Goal: Communication & Community: Answer question/provide support

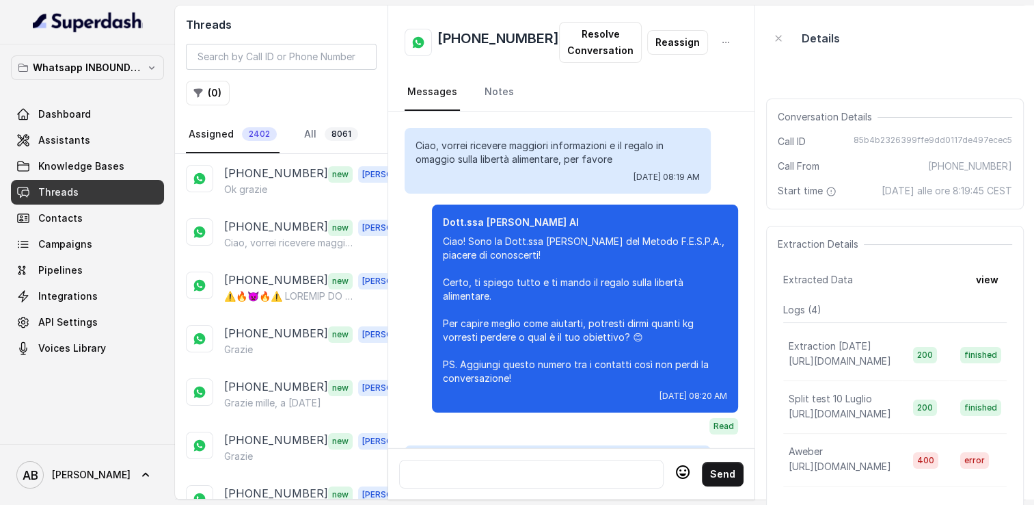
scroll to position [2284, 0]
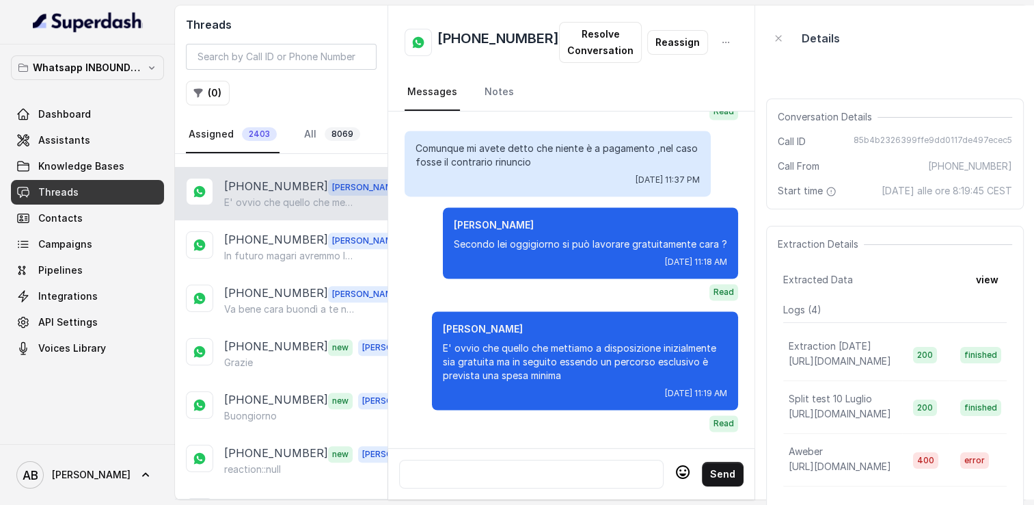
scroll to position [580, 0]
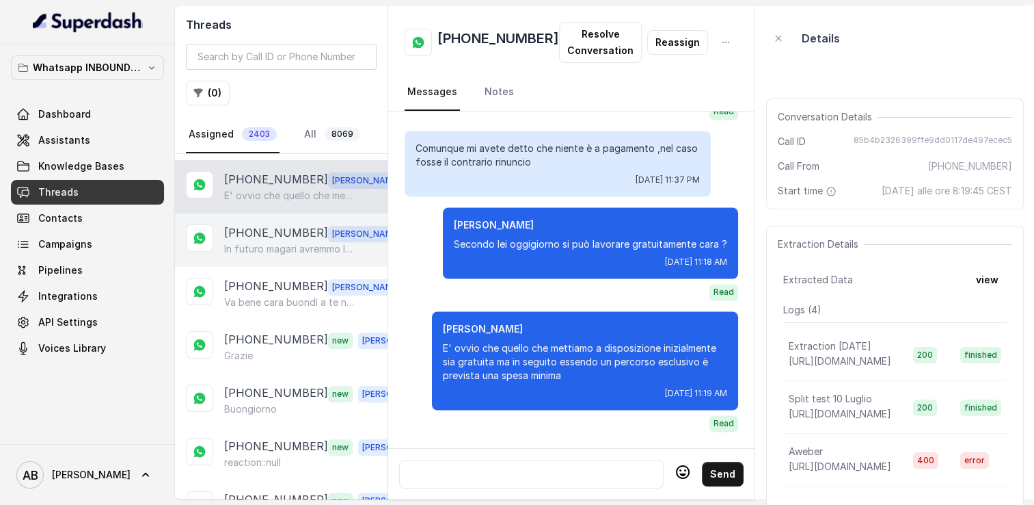
click at [249, 242] on p "In futuro magari avremmo la possibilità cara , non mi occupo io delle chiamate …" at bounding box center [289, 249] width 131 height 14
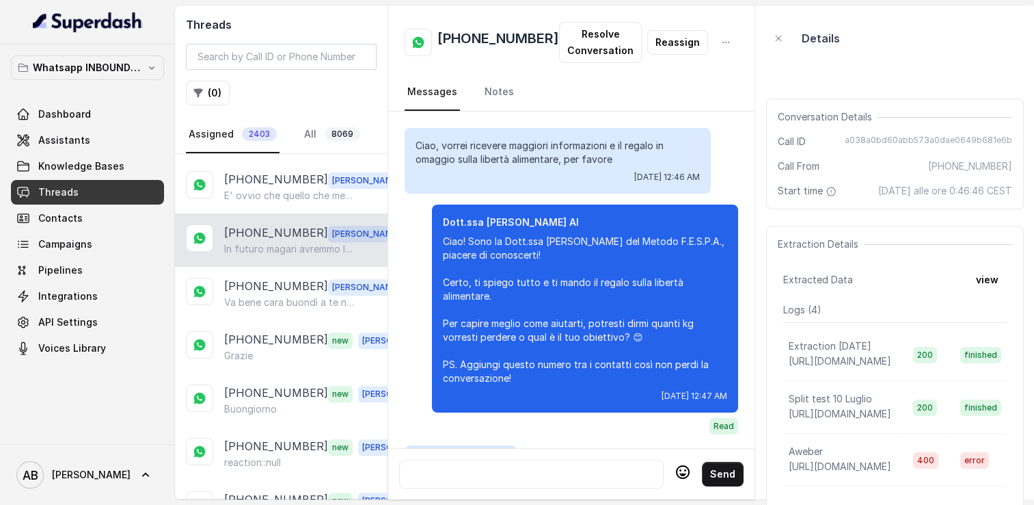
scroll to position [1652, 0]
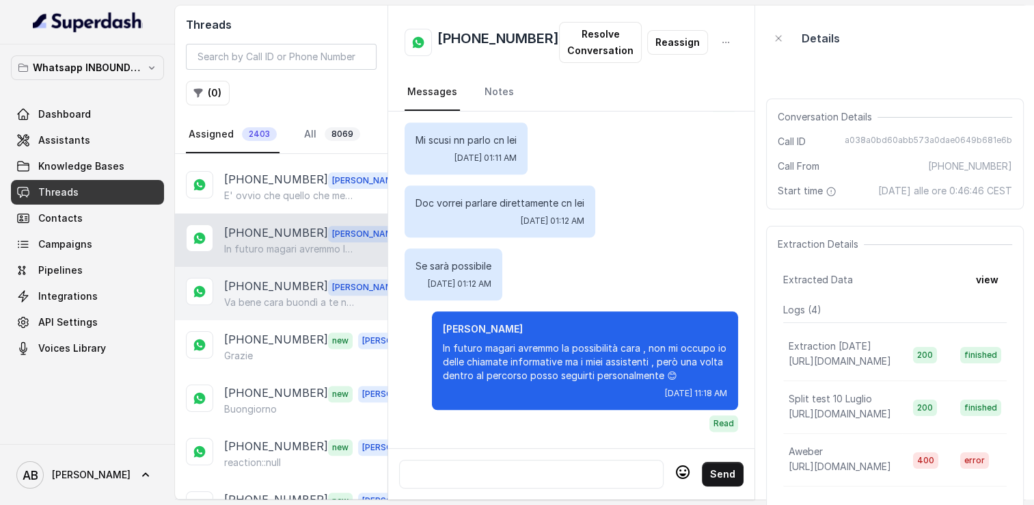
click at [263, 296] on p "Va bene cara buondì a te non preoccuparti , quando sarai più tranquilla , mi tr…" at bounding box center [289, 302] width 131 height 14
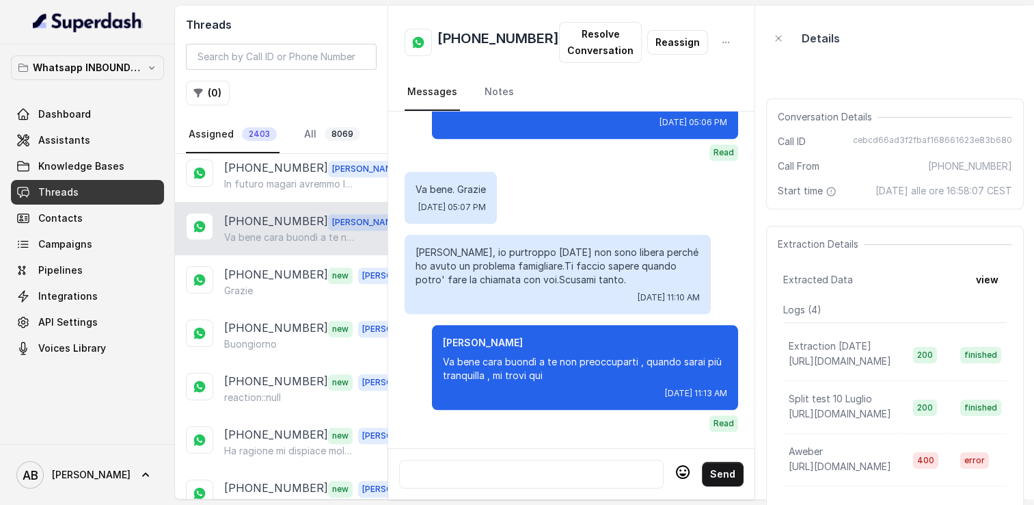
scroll to position [649, 0]
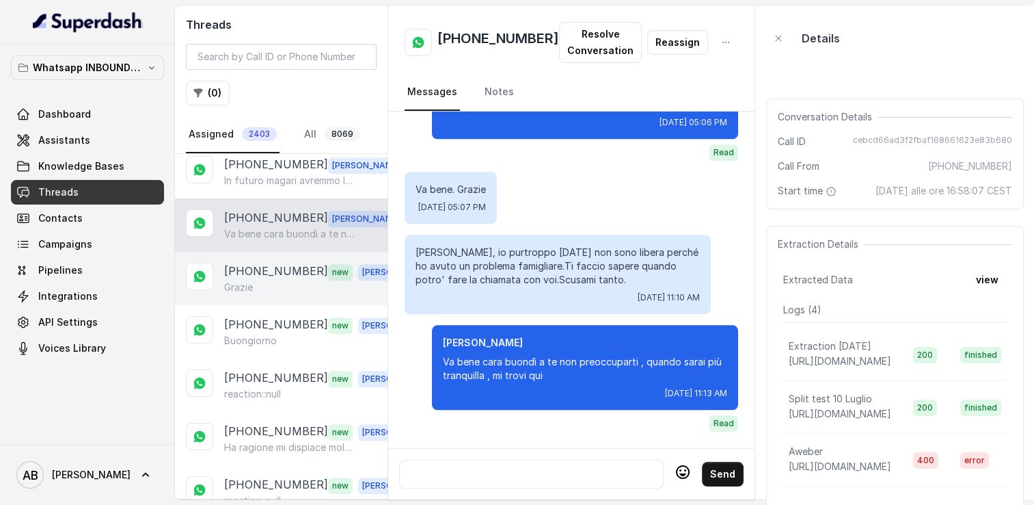
click at [260, 280] on div "Grazie" at bounding box center [319, 287] width 191 height 14
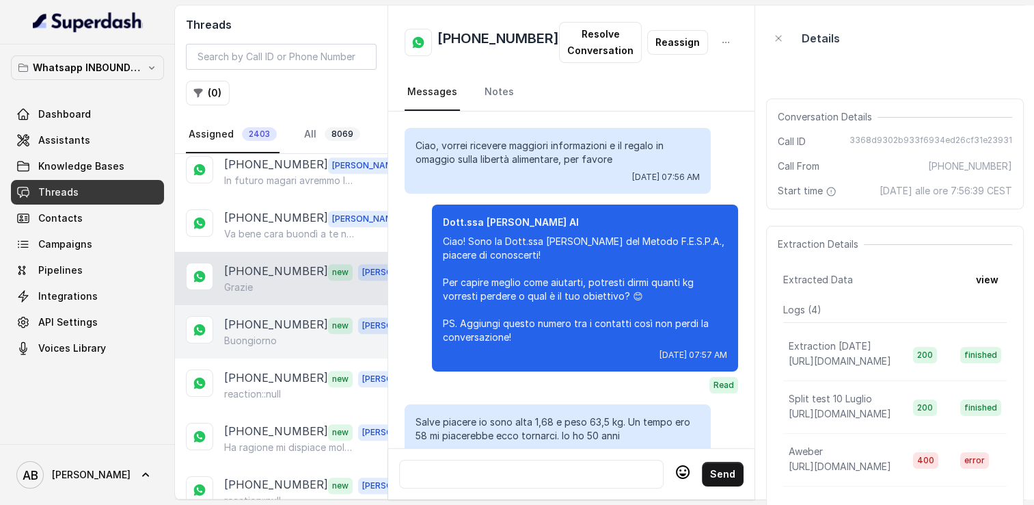
click at [249, 319] on p "[PHONE_NUMBER]" at bounding box center [276, 325] width 104 height 18
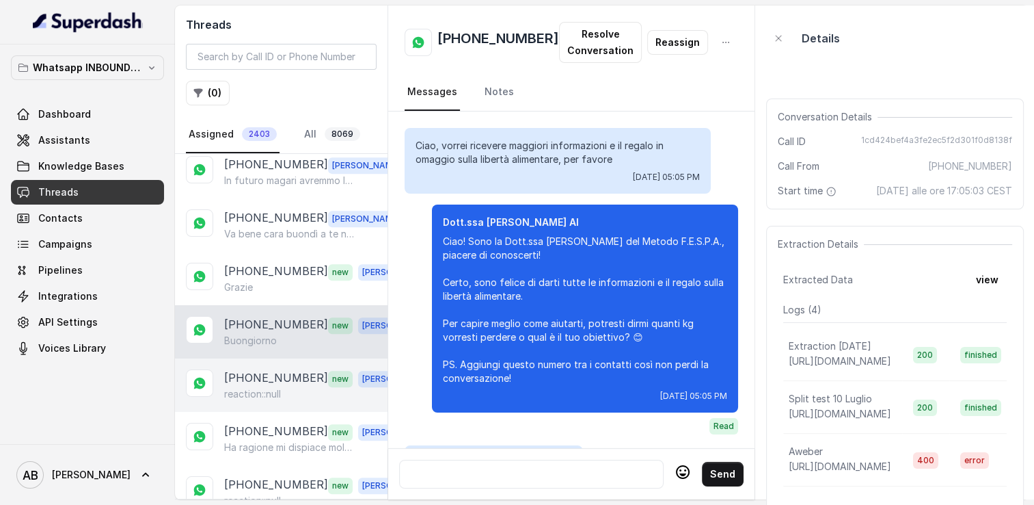
scroll to position [1307, 0]
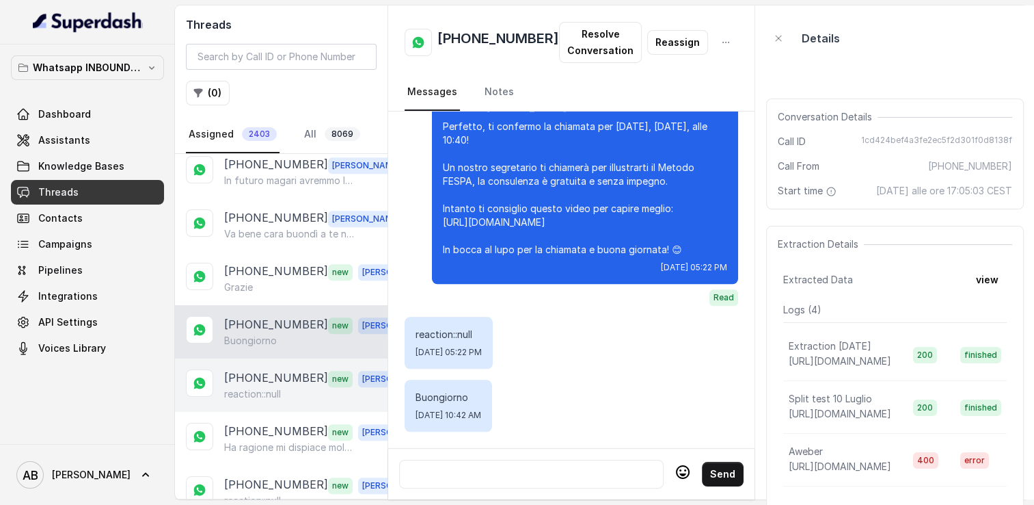
click at [246, 369] on p "[PHONE_NUMBER]" at bounding box center [276, 378] width 104 height 18
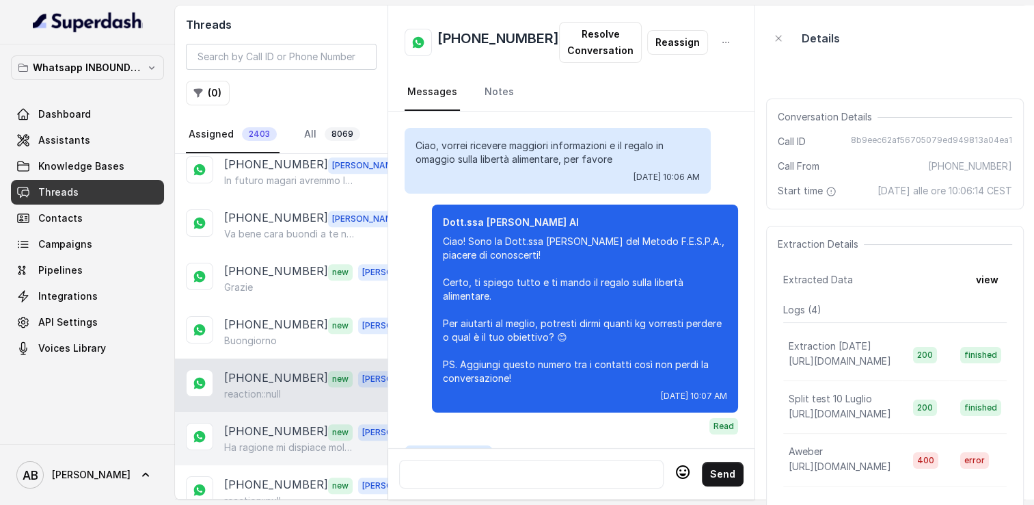
scroll to position [1449, 0]
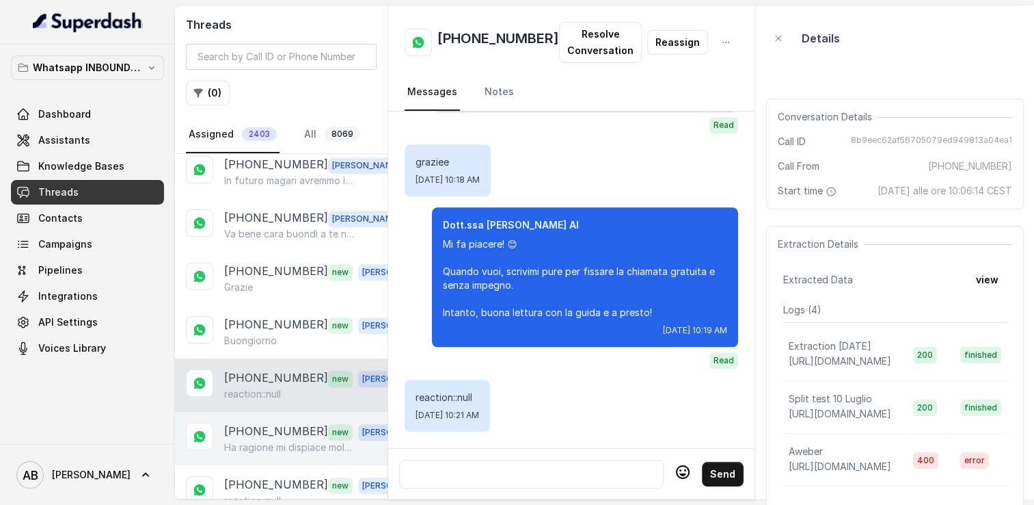
click at [261, 440] on p "Ha ragione mi dispiace molto. Buona giornata" at bounding box center [289, 447] width 131 height 14
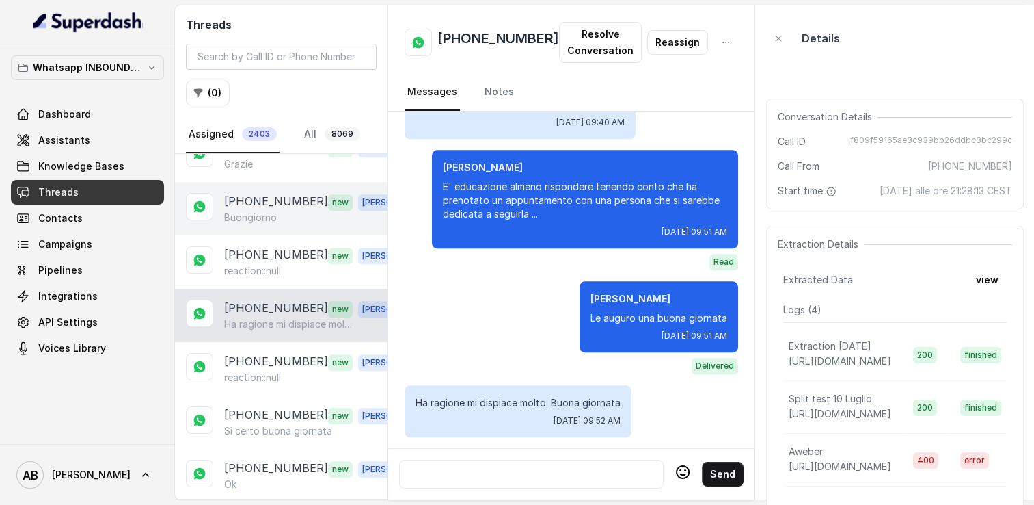
scroll to position [786, 0]
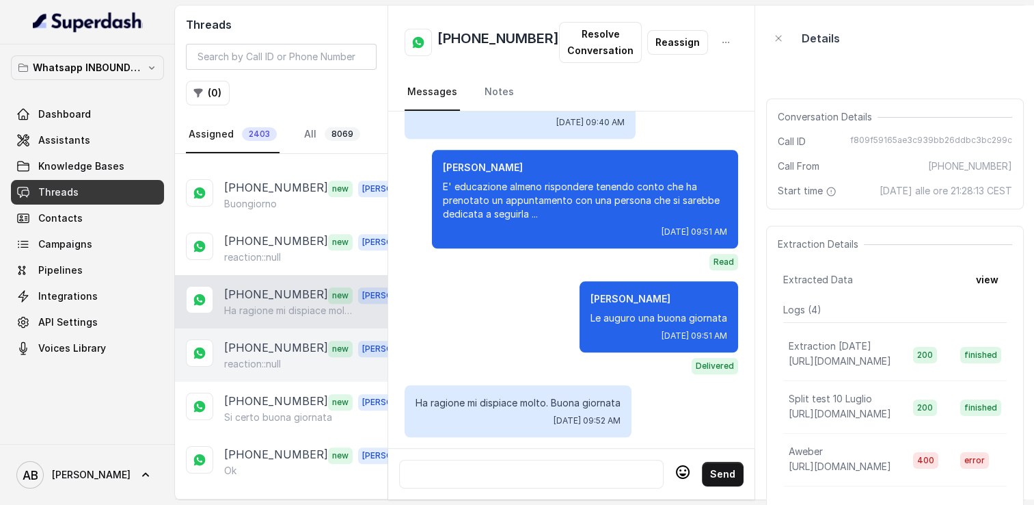
click at [263, 339] on p "[PHONE_NUMBER]" at bounding box center [276, 348] width 104 height 18
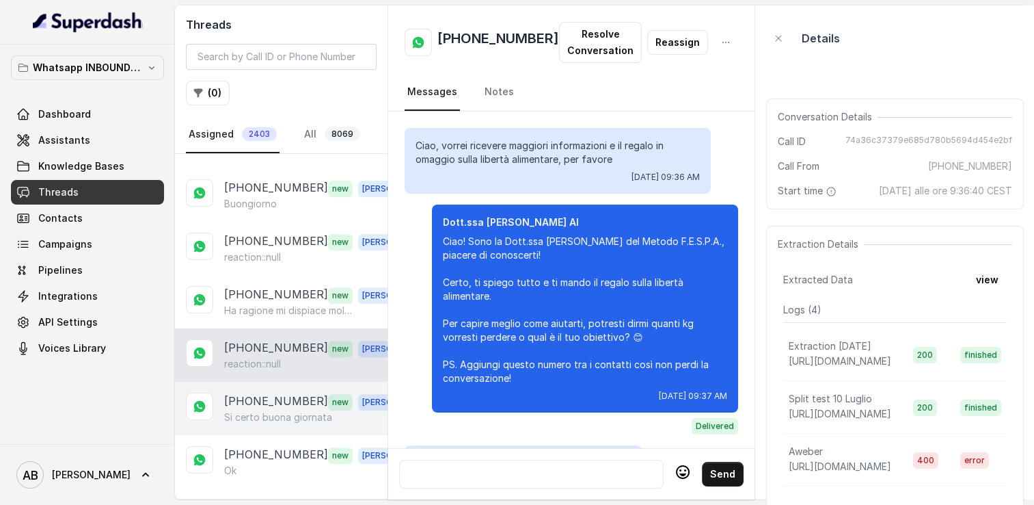
scroll to position [1400, 0]
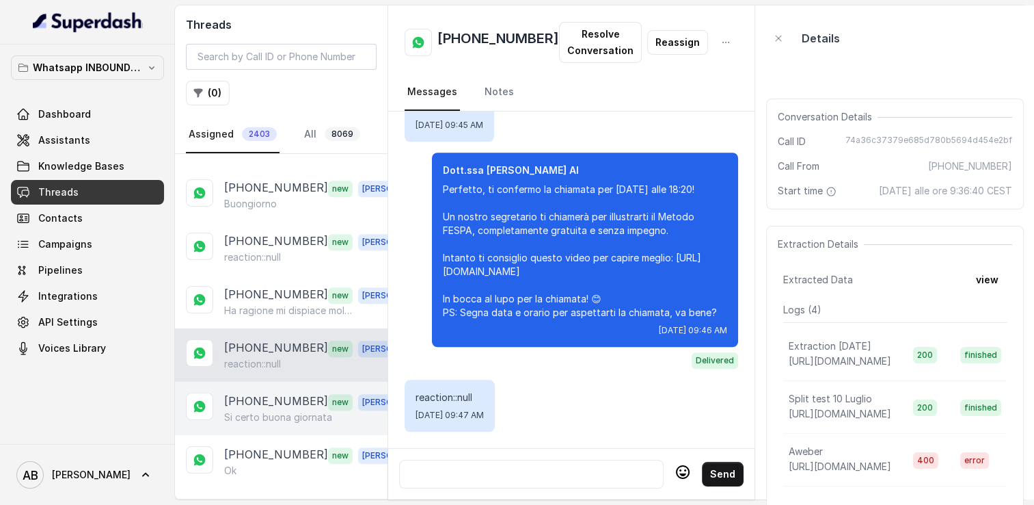
click at [255, 393] on p "[PHONE_NUMBER]" at bounding box center [276, 401] width 104 height 18
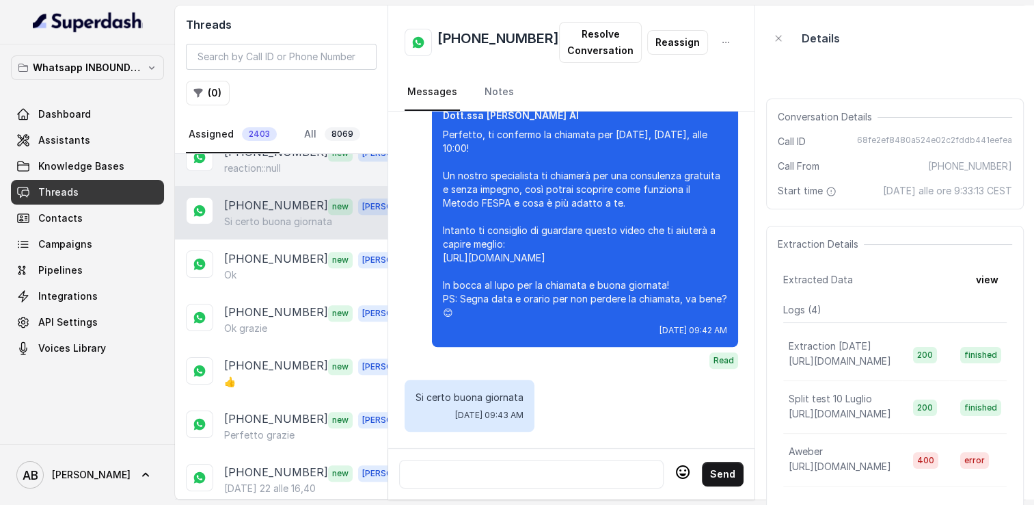
scroll to position [991, 0]
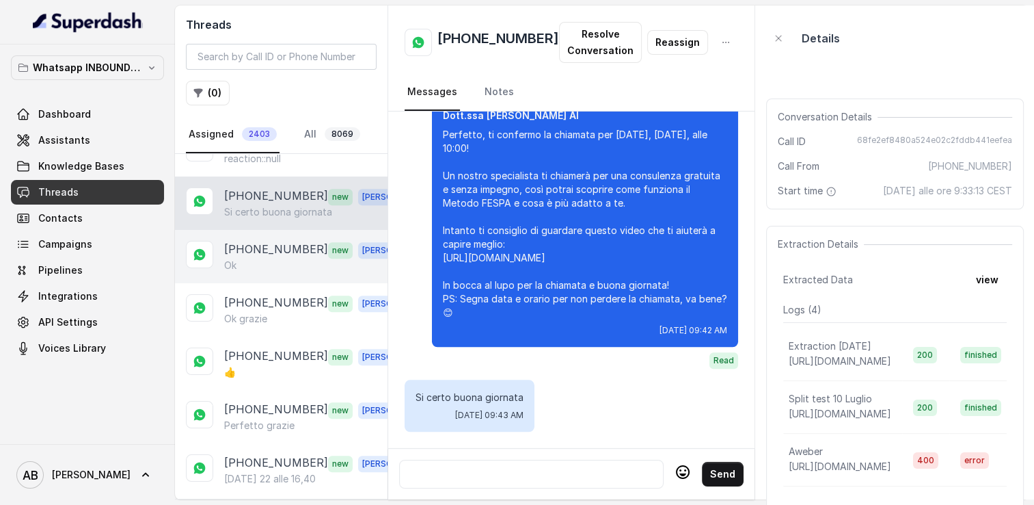
click at [276, 241] on p "[PHONE_NUMBER]" at bounding box center [276, 250] width 104 height 18
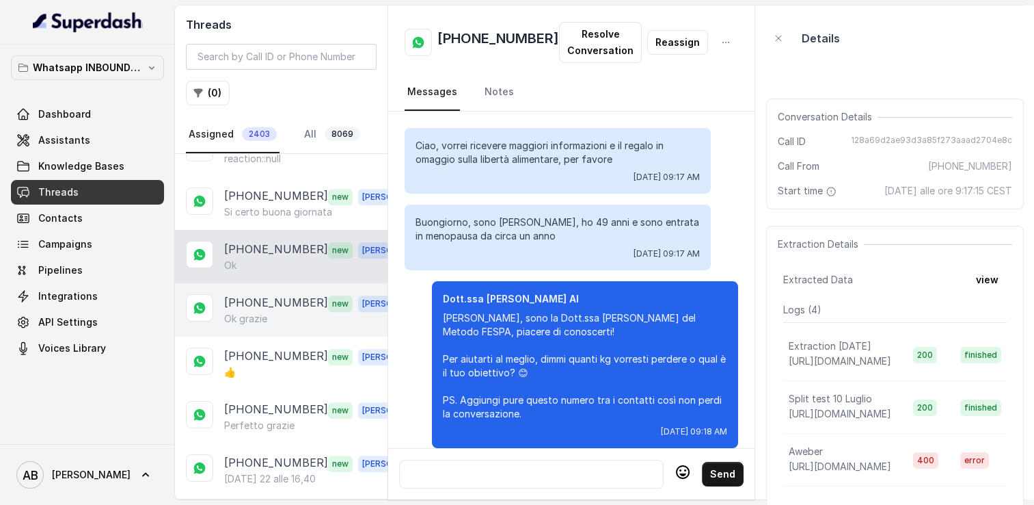
scroll to position [1299, 0]
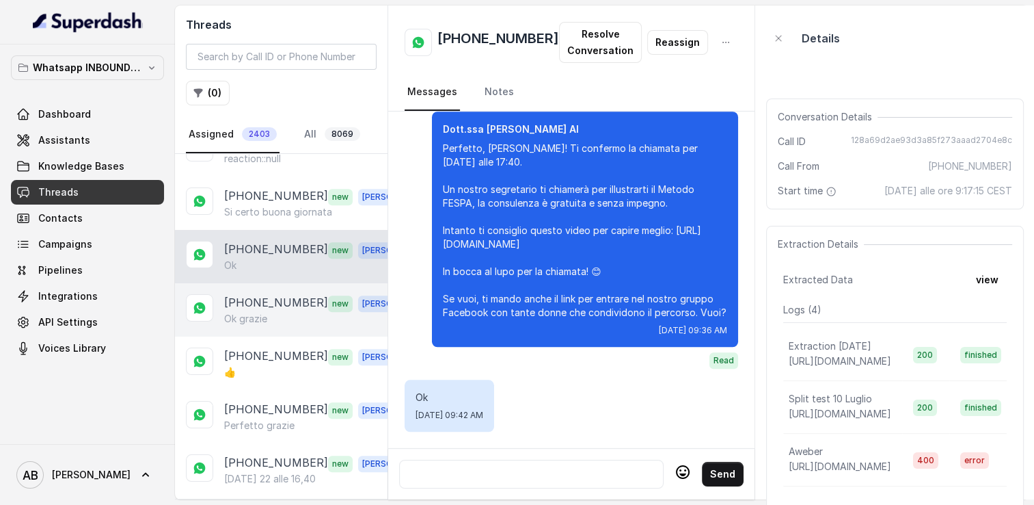
click at [263, 294] on p "[PHONE_NUMBER]" at bounding box center [276, 303] width 104 height 18
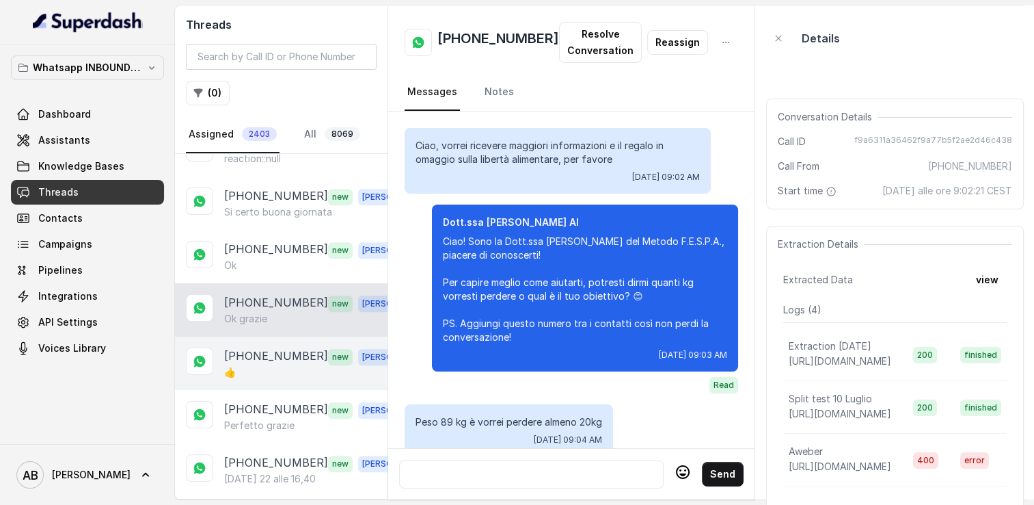
scroll to position [1326, 0]
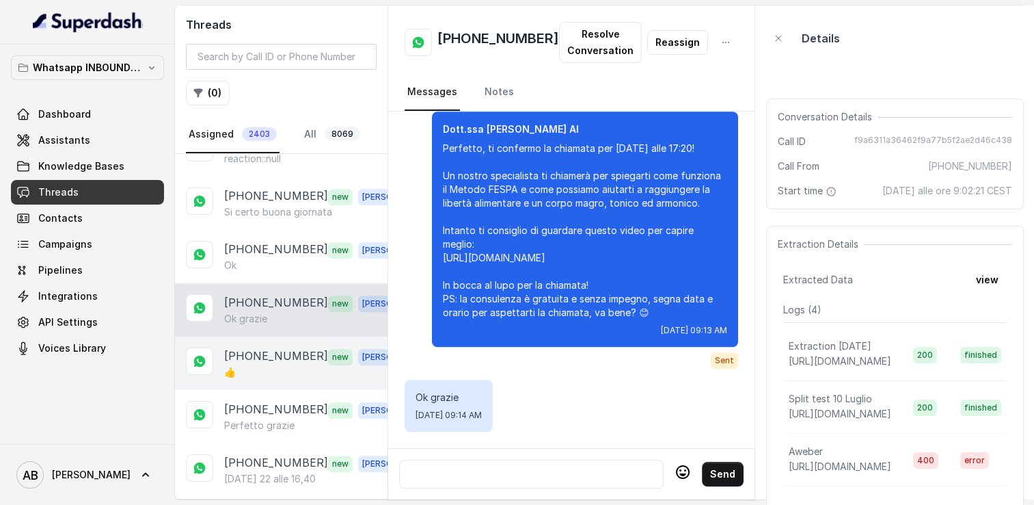
click at [254, 347] on p "[PHONE_NUMBER]" at bounding box center [276, 356] width 104 height 18
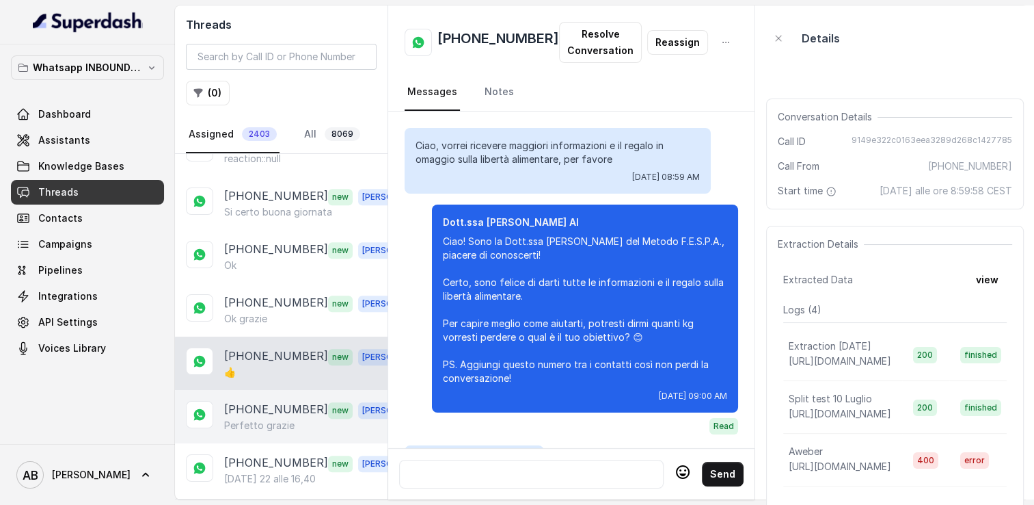
click at [261, 418] on p "Perfetto grazie" at bounding box center [259, 425] width 70 height 14
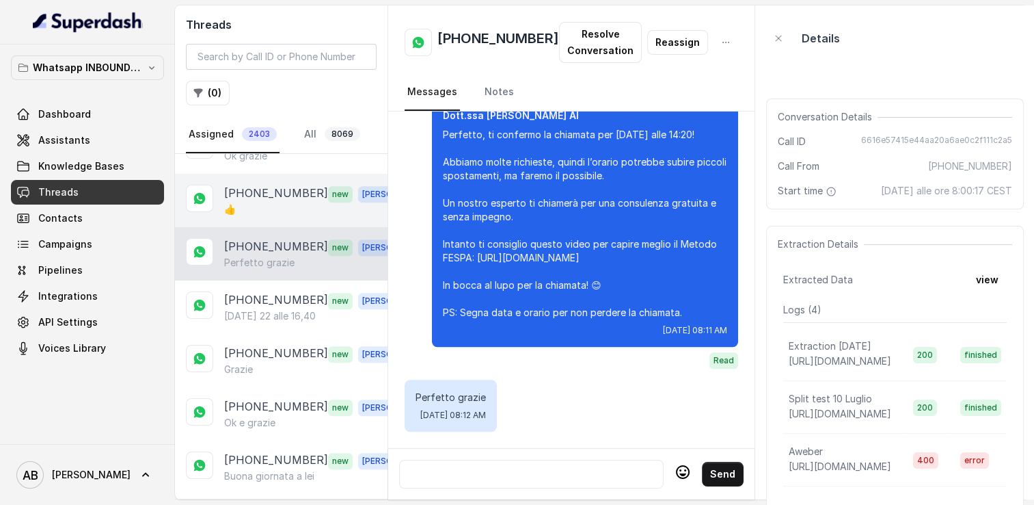
scroll to position [1196, 0]
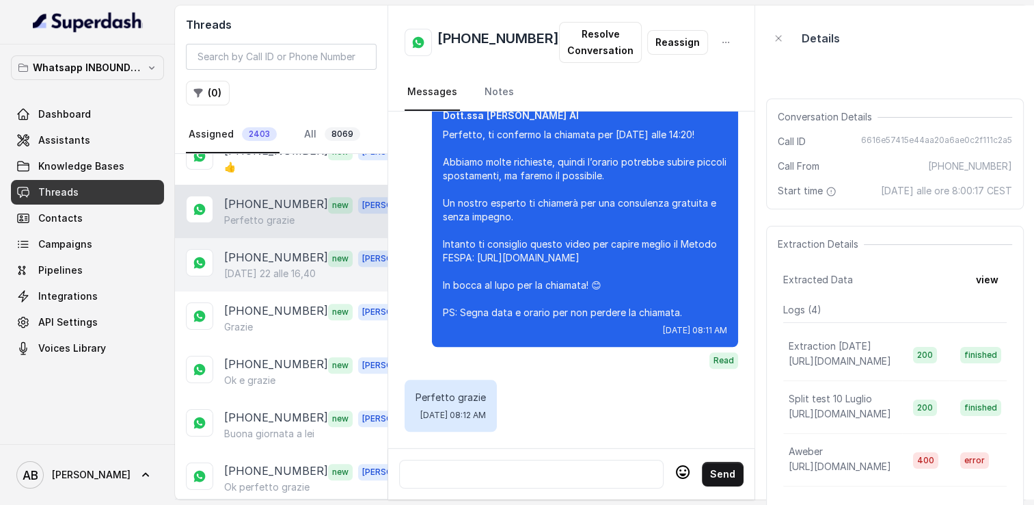
click at [279, 267] on p "[DATE] 22 alle 16,40" at bounding box center [270, 274] width 92 height 14
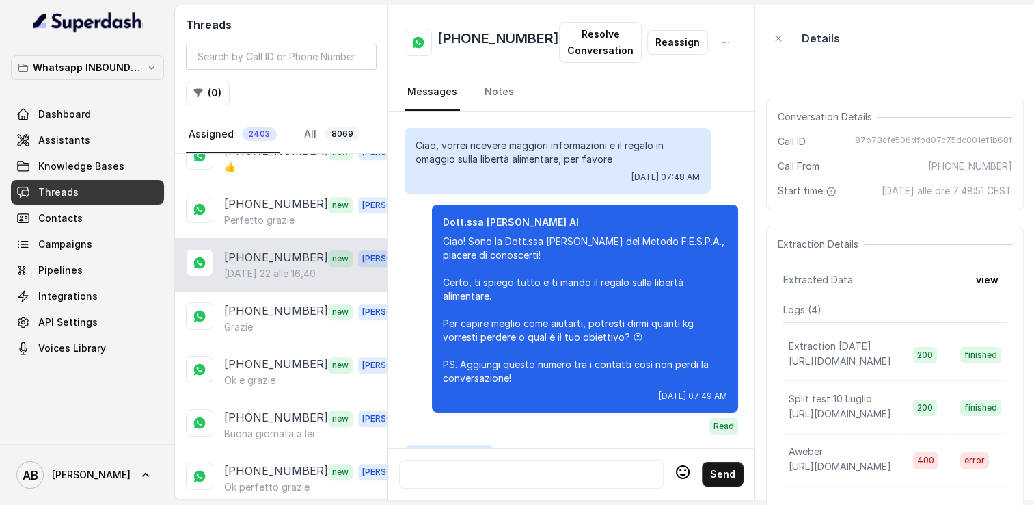
scroll to position [2423, 0]
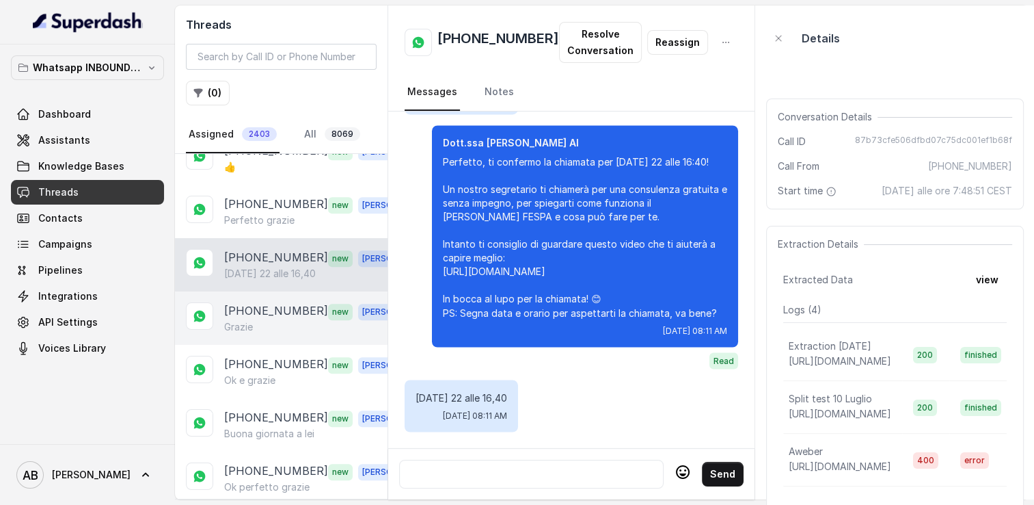
click at [276, 302] on p "[PHONE_NUMBER]" at bounding box center [276, 311] width 104 height 18
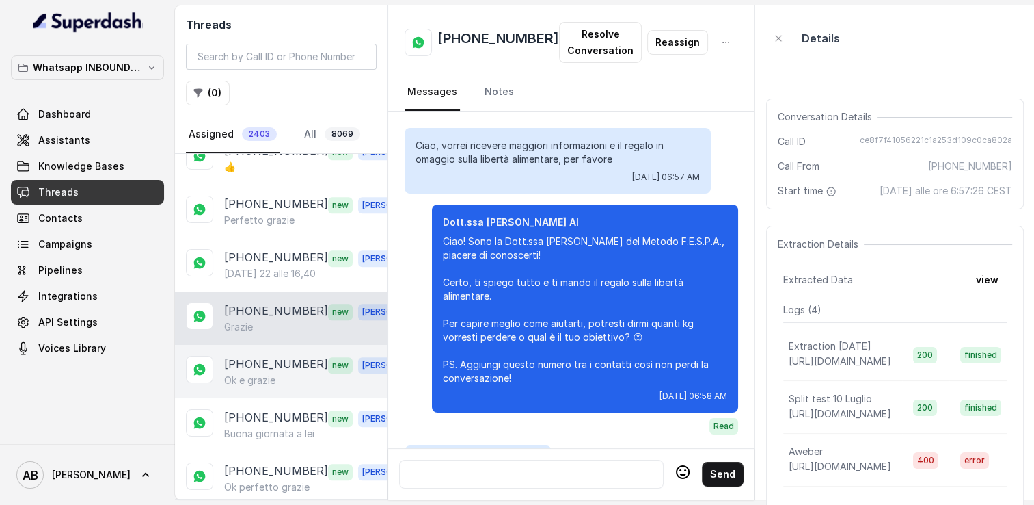
scroll to position [1471, 0]
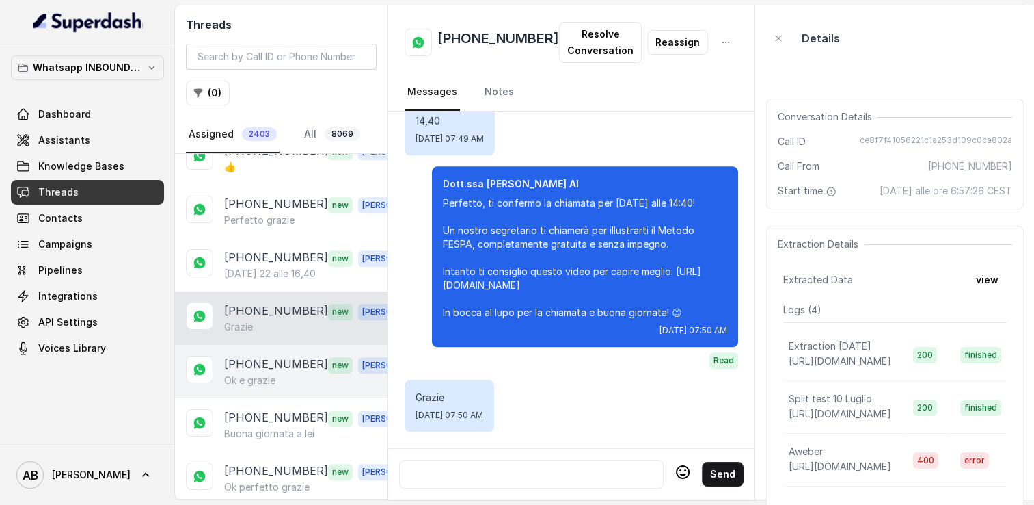
click at [268, 356] on p "[PHONE_NUMBER]" at bounding box center [276, 365] width 104 height 18
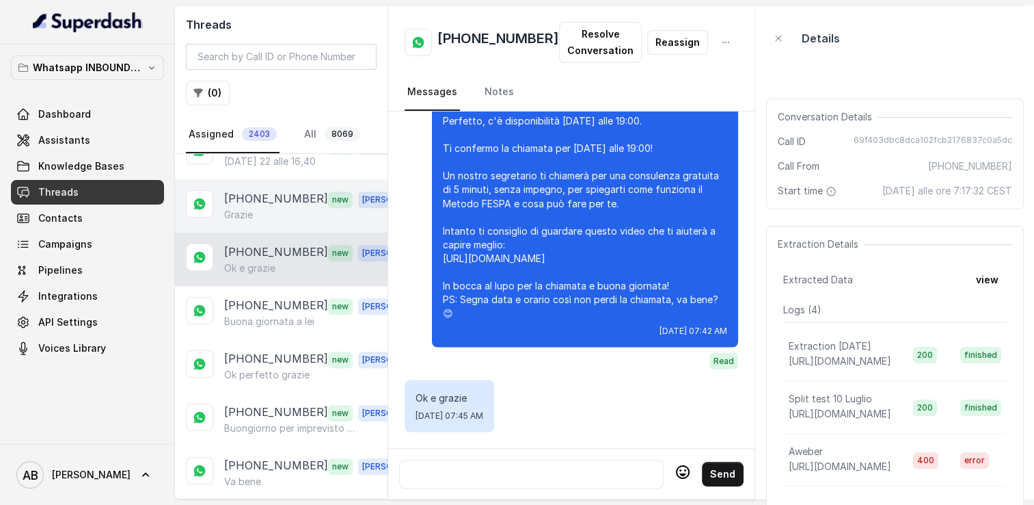
scroll to position [1332, 0]
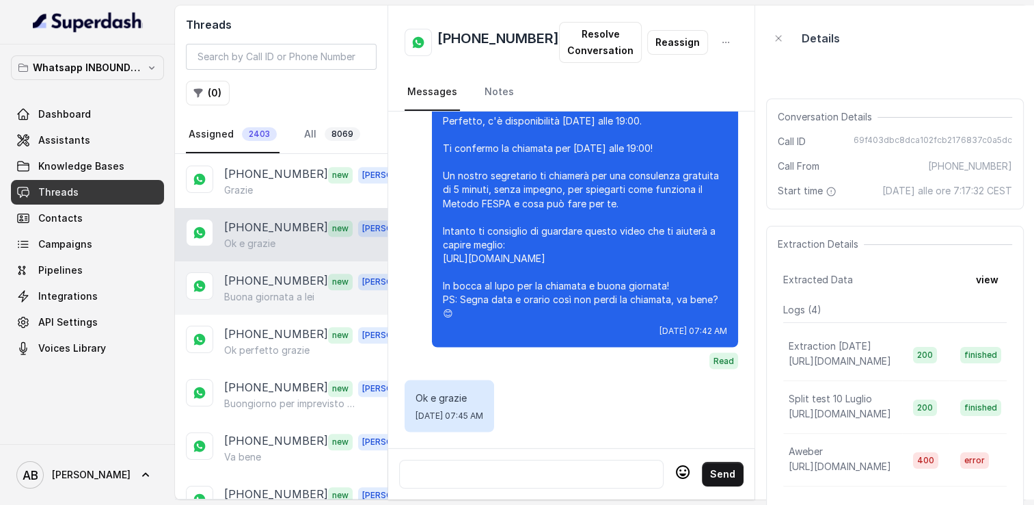
click at [269, 290] on p "Buona giornata a lei" at bounding box center [269, 297] width 90 height 14
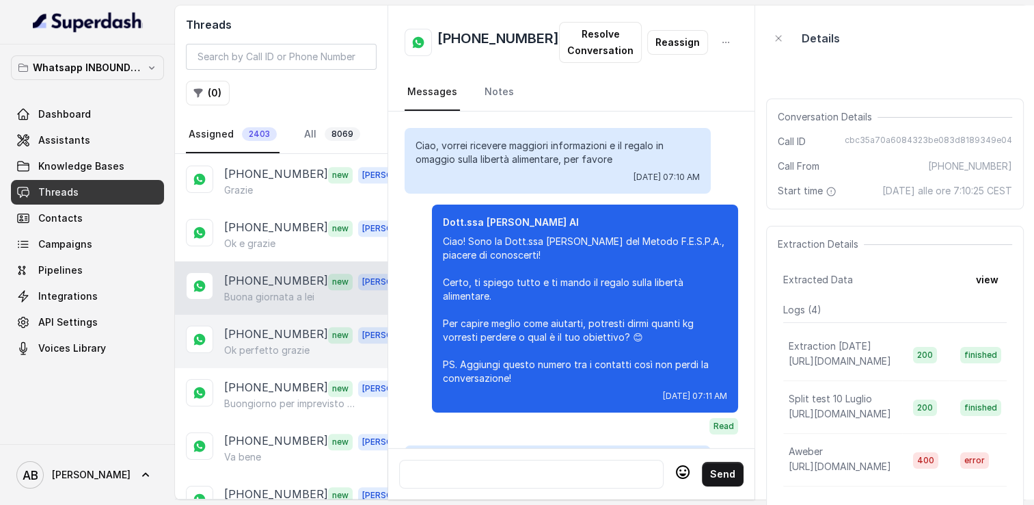
scroll to position [1717, 0]
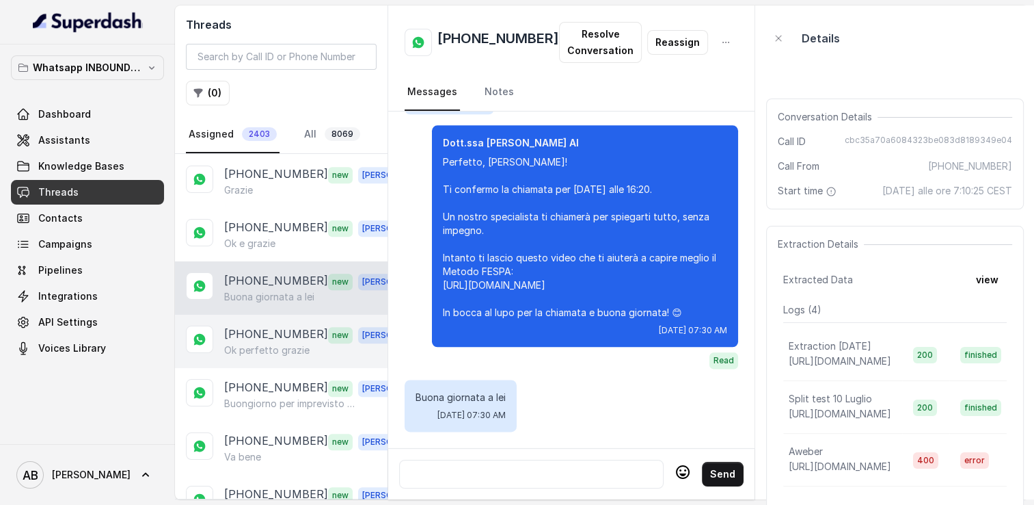
click at [268, 325] on p "[PHONE_NUMBER]" at bounding box center [276, 334] width 104 height 18
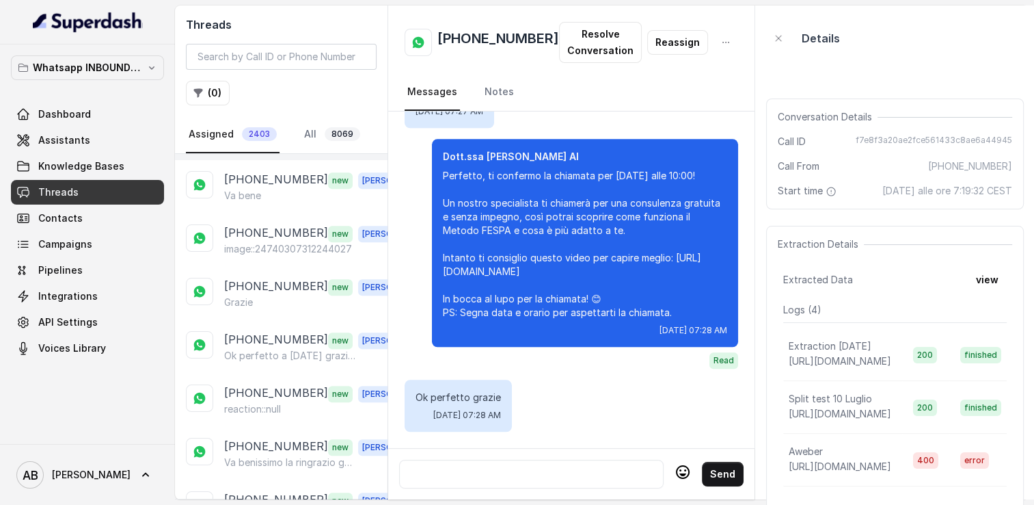
scroll to position [1606, 0]
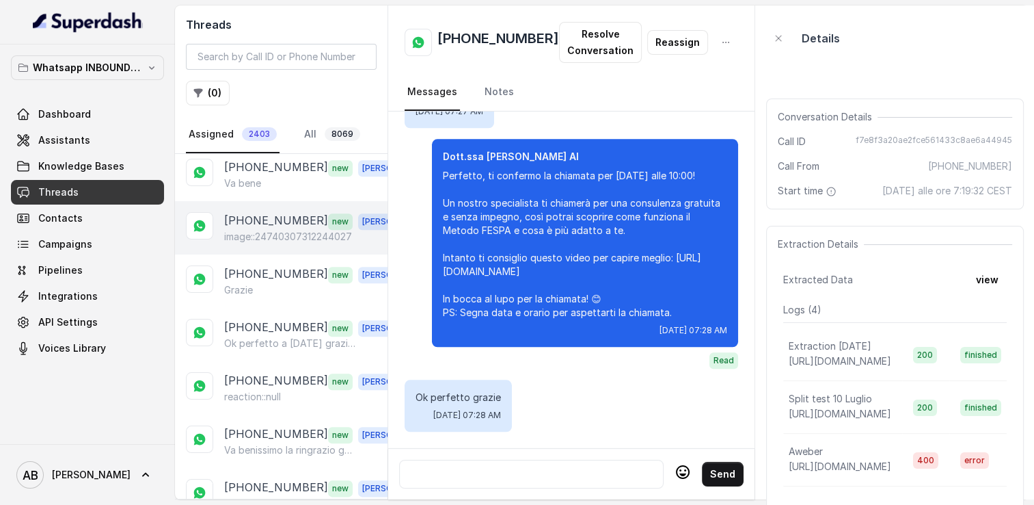
click at [286, 226] on div "+393207622959 new Alessandro image::24740307312244027" at bounding box center [281, 227] width 213 height 53
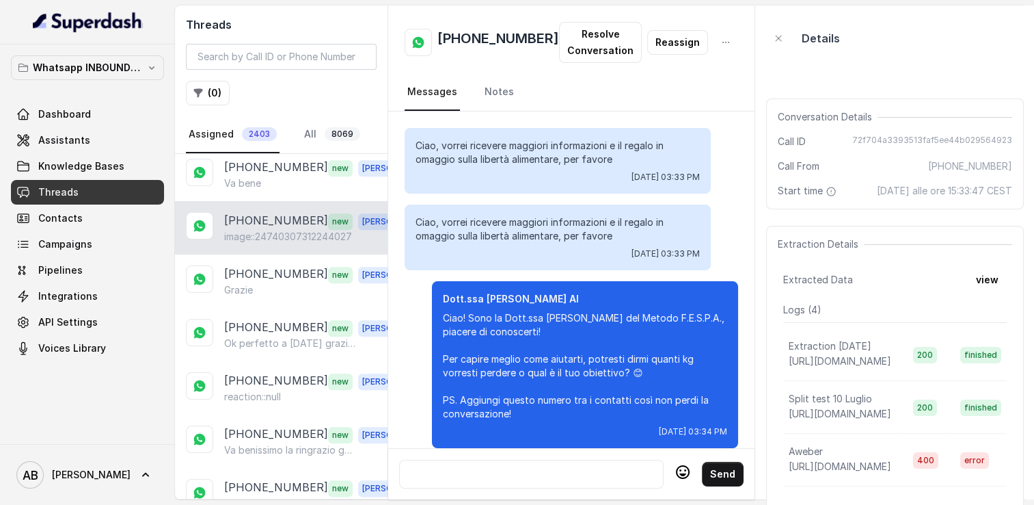
scroll to position [2015, 0]
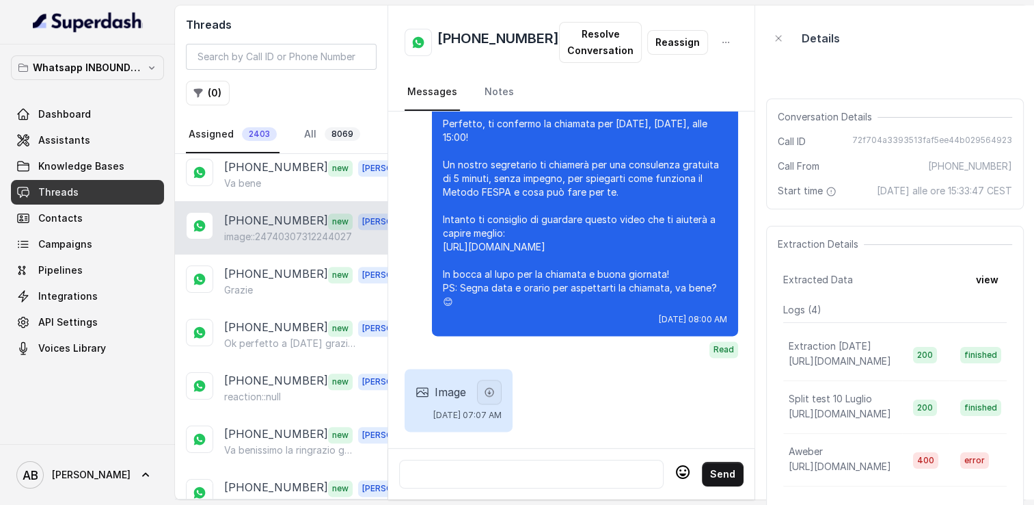
click at [502, 390] on button "button" at bounding box center [489, 391] width 25 height 25
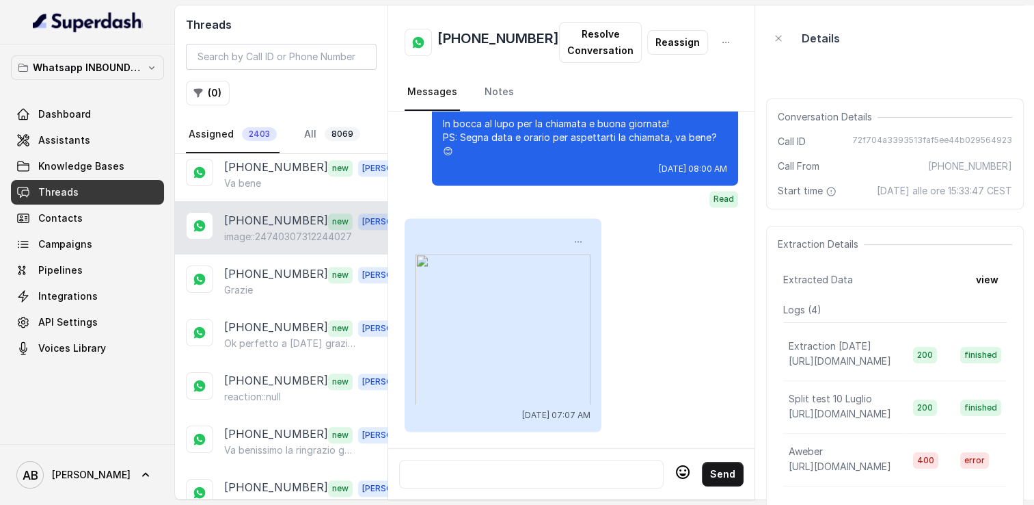
scroll to position [2166, 0]
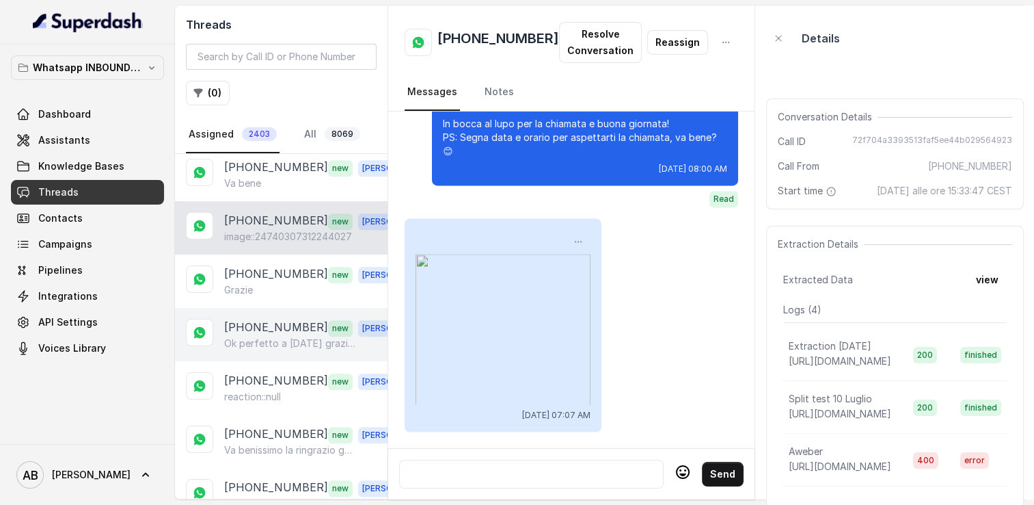
click at [260, 319] on p "[PHONE_NUMBER]" at bounding box center [276, 328] width 104 height 18
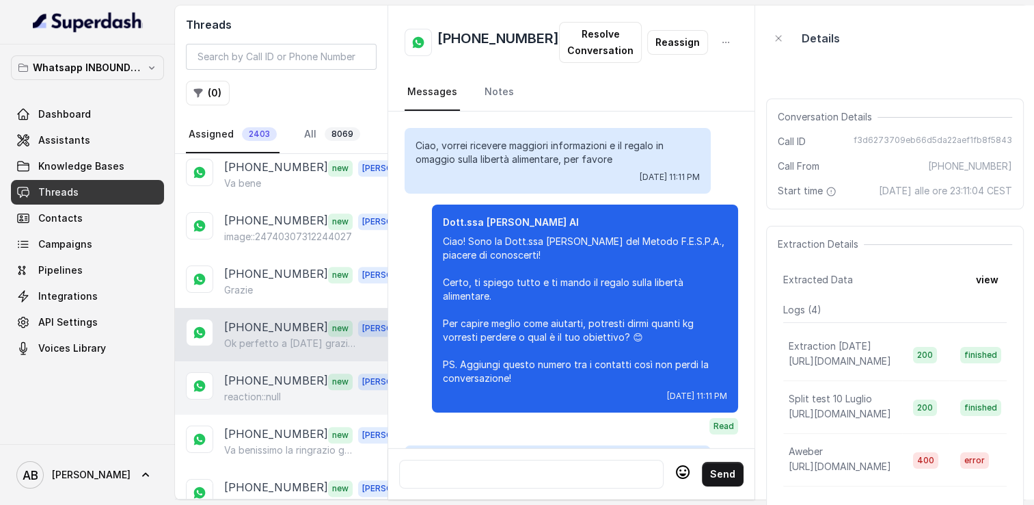
click at [262, 372] on p "[PHONE_NUMBER]" at bounding box center [276, 381] width 104 height 18
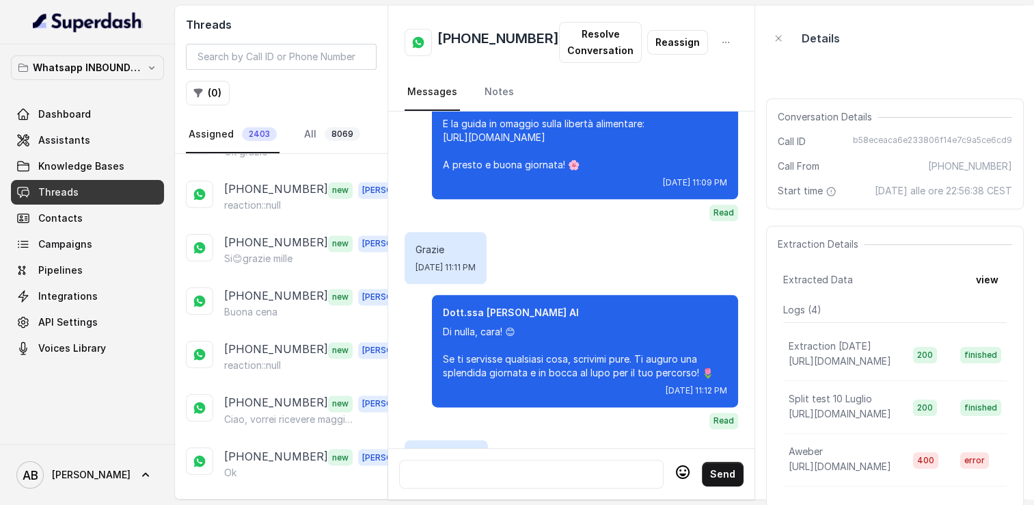
click at [279, 500] on p "Load more conversations" at bounding box center [282, 508] width 134 height 16
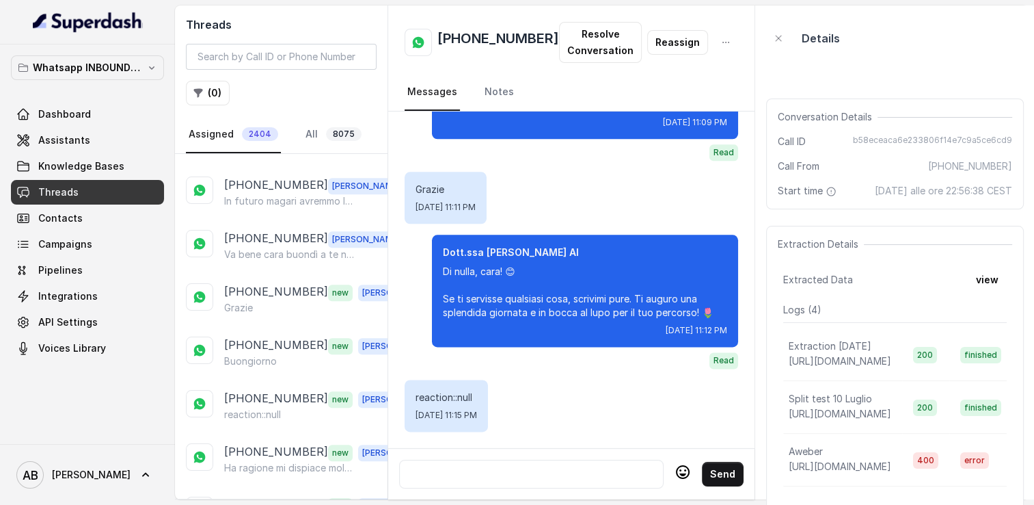
scroll to position [565, 0]
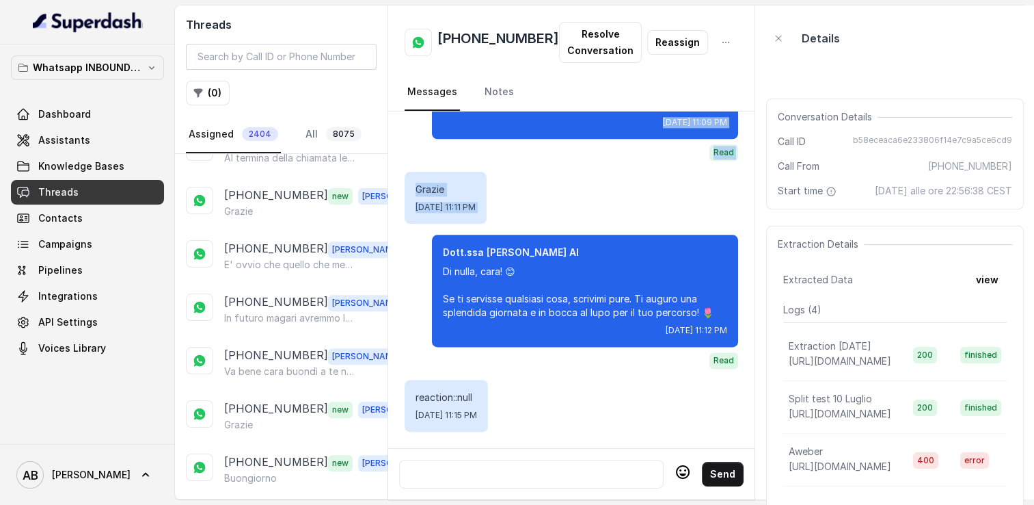
drag, startPoint x: 390, startPoint y: 243, endPoint x: 395, endPoint y: 116, distance: 126.6
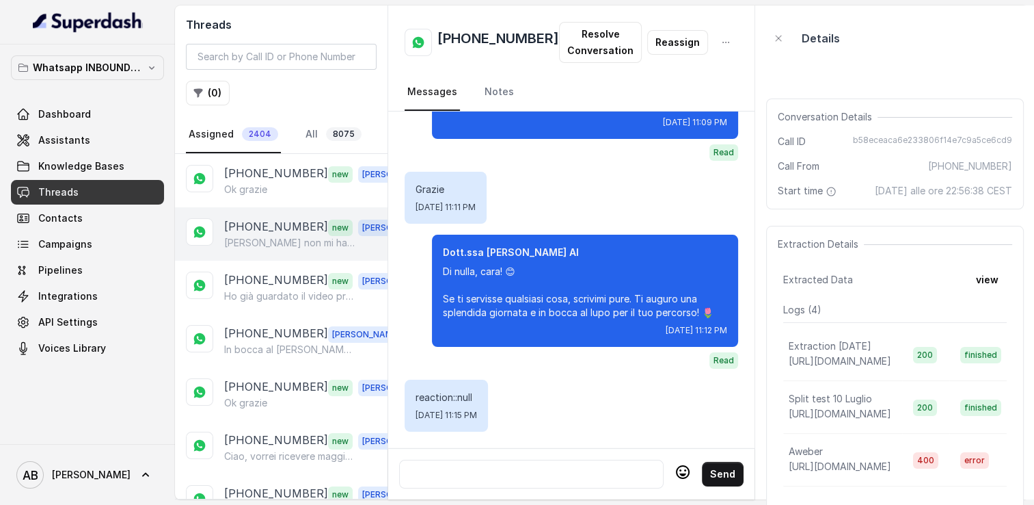
click at [297, 236] on p "Federica non mi ha chiamato" at bounding box center [289, 243] width 131 height 14
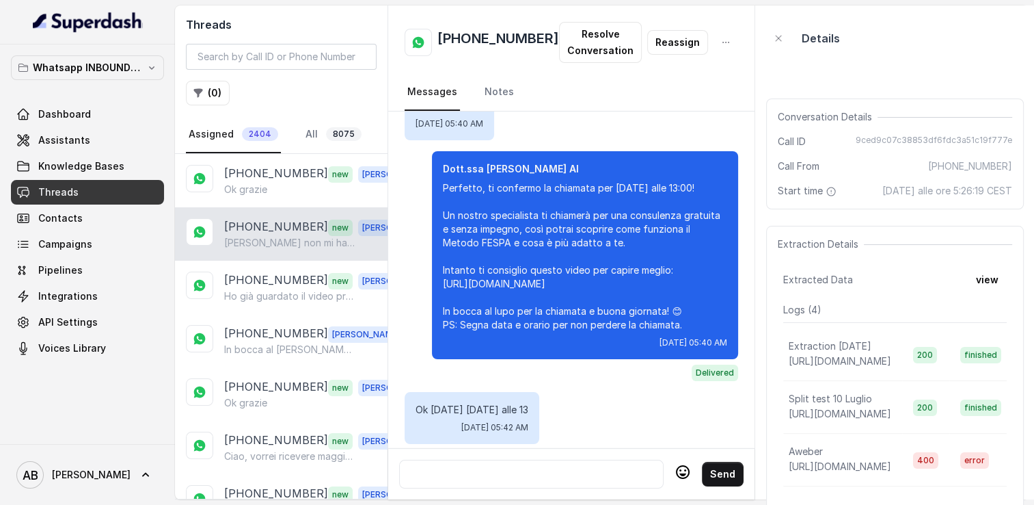
scroll to position [1225, 0]
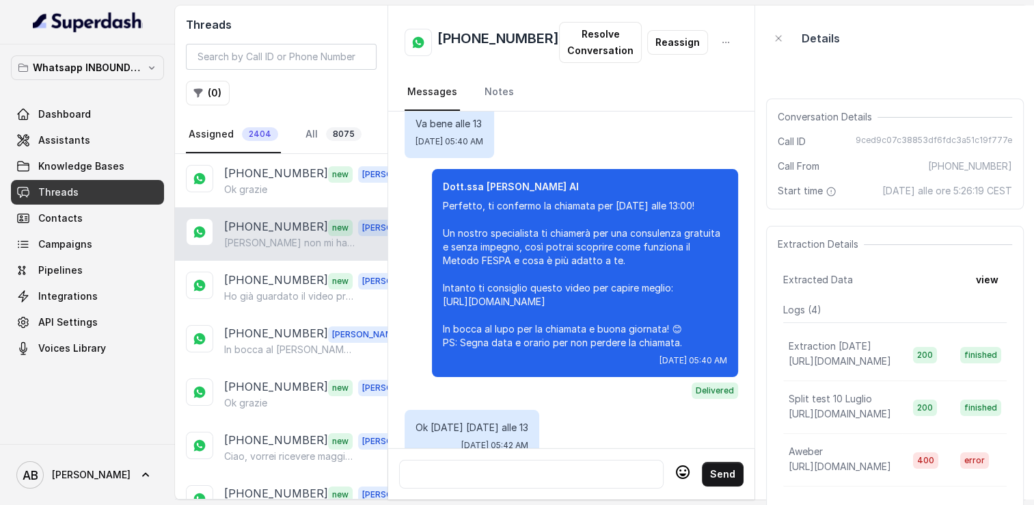
click at [481, 34] on h2 "[PHONE_NUMBER]" at bounding box center [499, 42] width 122 height 27
copy h2 "[PHONE_NUMBER]"
drag, startPoint x: 421, startPoint y: 191, endPoint x: 459, endPoint y: 207, distance: 41.0
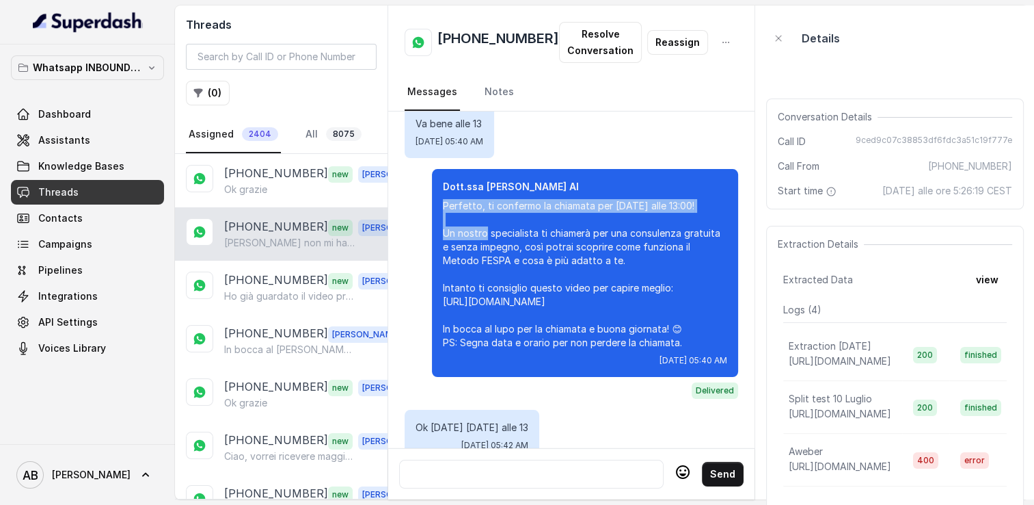
click at [470, 208] on p "Perfetto, ti confermo la chiamata per giovedì 21 agosto alle 13:00! Un nostro s…" at bounding box center [585, 274] width 284 height 150
copy p "Perfetto, ti confermo la chiamata per giovedì 21 agosto alle 13:00!"
drag, startPoint x: 490, startPoint y: 472, endPoint x: 470, endPoint y: 459, distance: 23.5
click at [470, 466] on div at bounding box center [531, 474] width 252 height 16
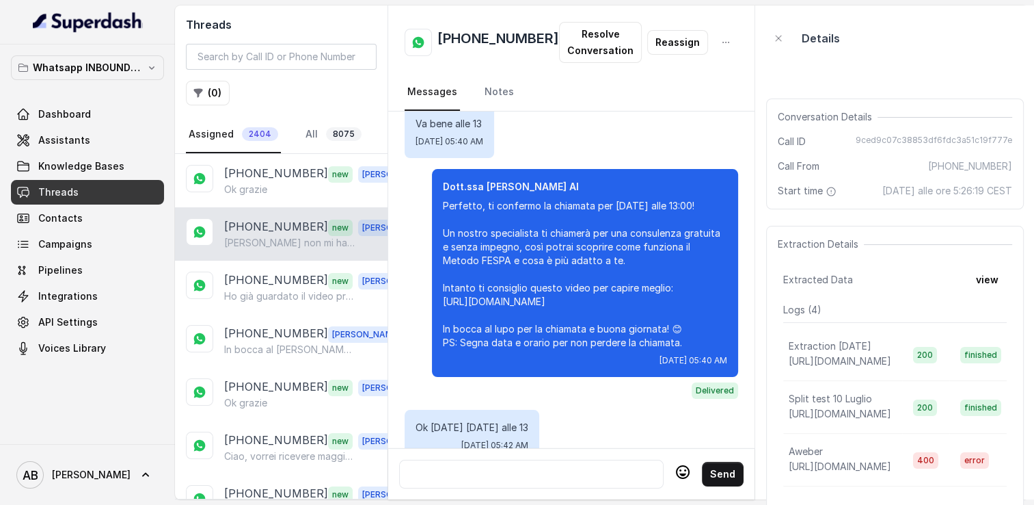
paste div
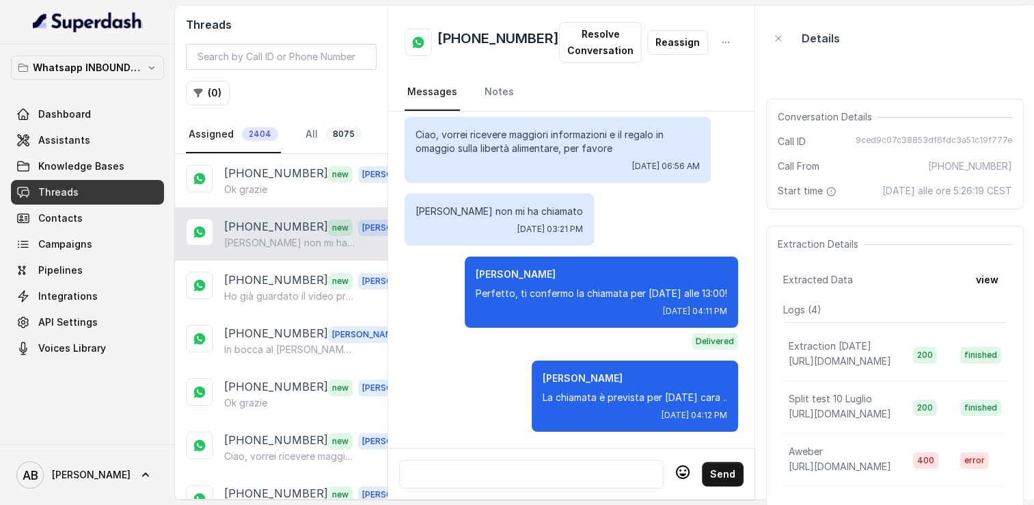
scroll to position [1630, 0]
click at [494, 459] on div at bounding box center [531, 473] width 265 height 29
click at [287, 299] on p "Ho già guardato il video proprio ieri." at bounding box center [289, 296] width 131 height 14
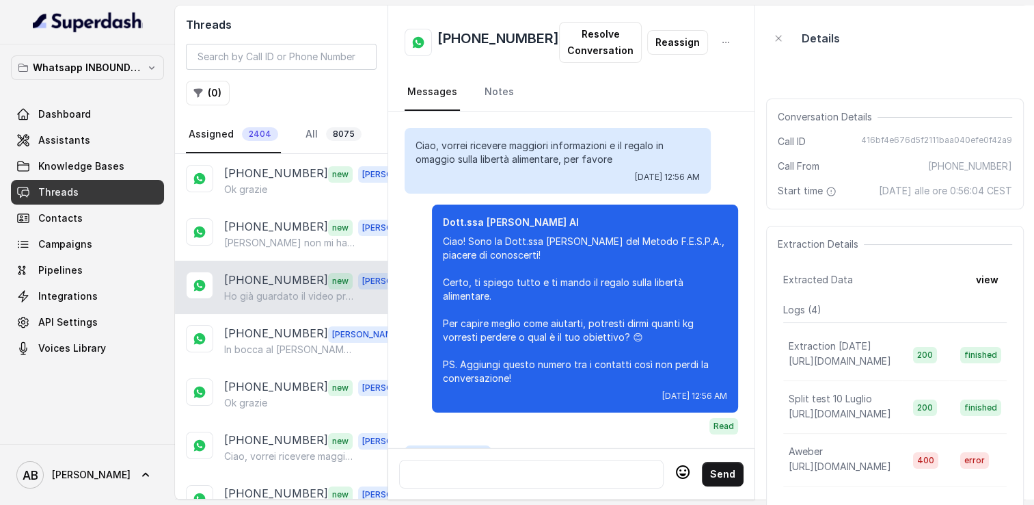
scroll to position [2647, 0]
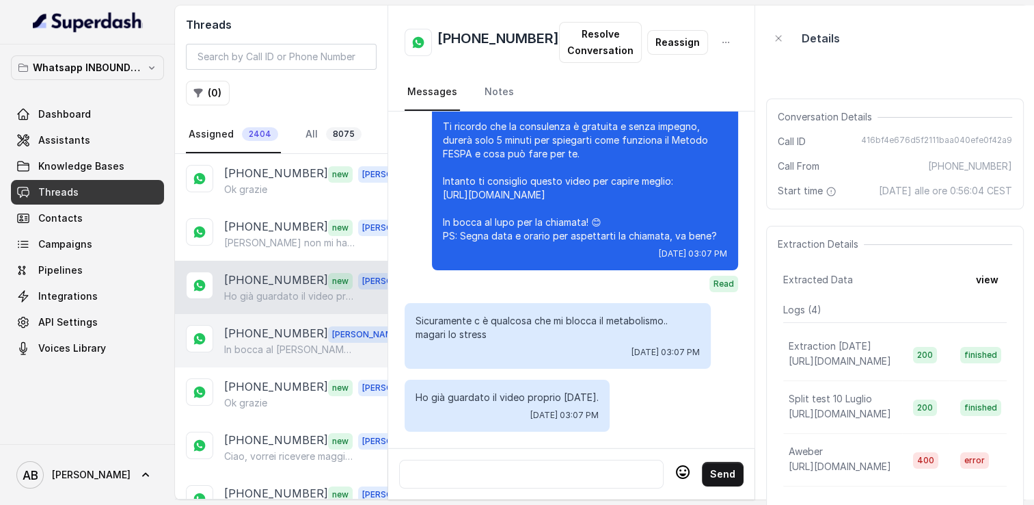
click at [291, 328] on p "[PHONE_NUMBER]" at bounding box center [276, 334] width 104 height 18
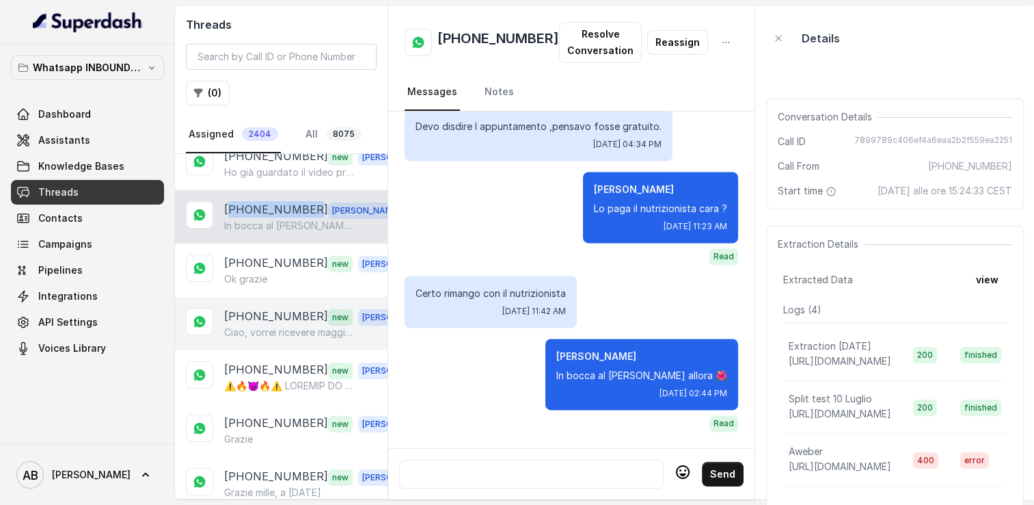
scroll to position [137, 0]
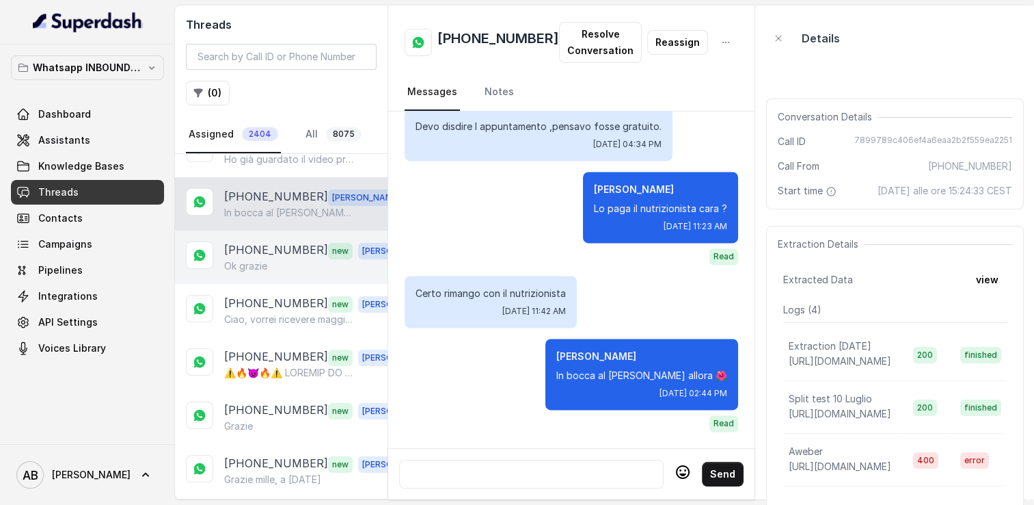
click at [262, 231] on div "+393923576039 new Alessandro Ok grazie" at bounding box center [281, 256] width 213 height 53
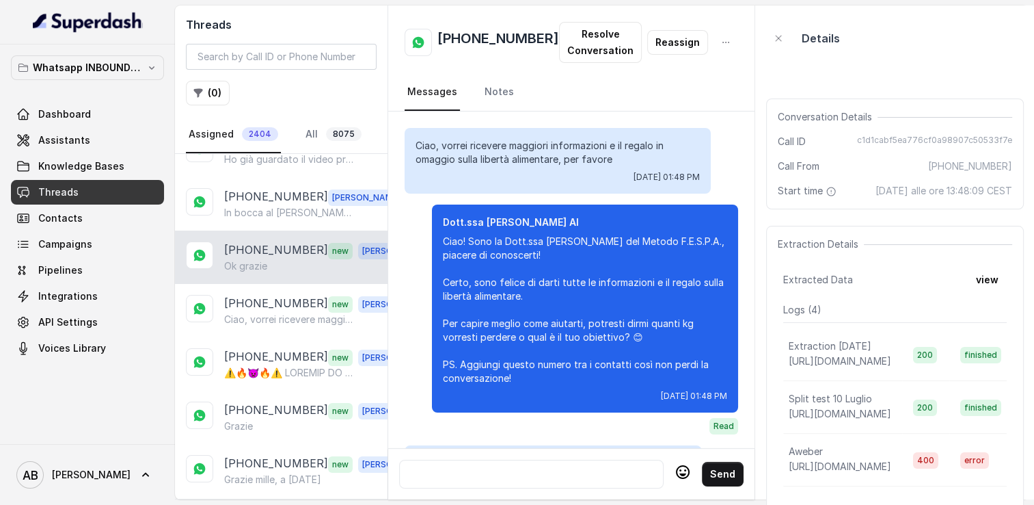
scroll to position [1395, 0]
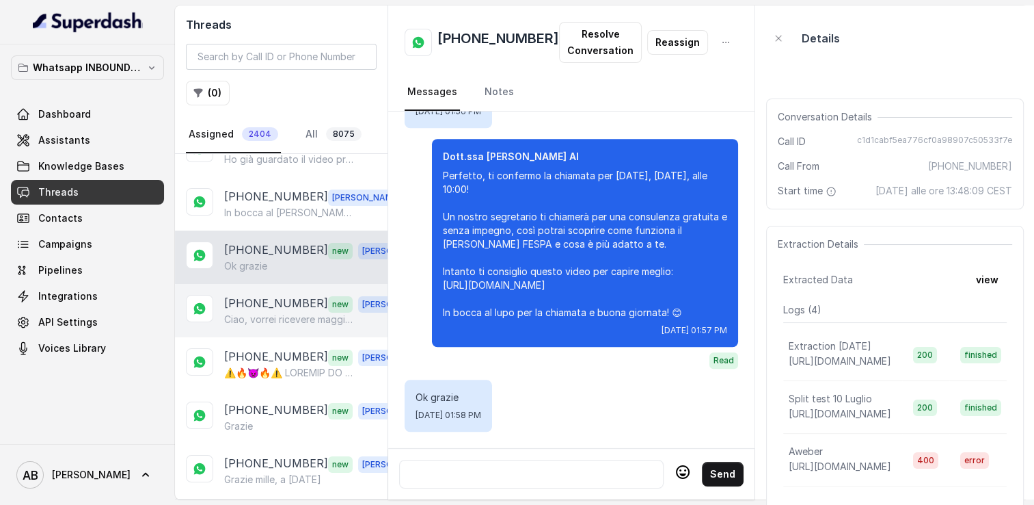
click at [269, 325] on div "+393486908999 new Alessandro Ciao, vorrei ricevere maggiori informazioni e il r…" at bounding box center [281, 310] width 213 height 53
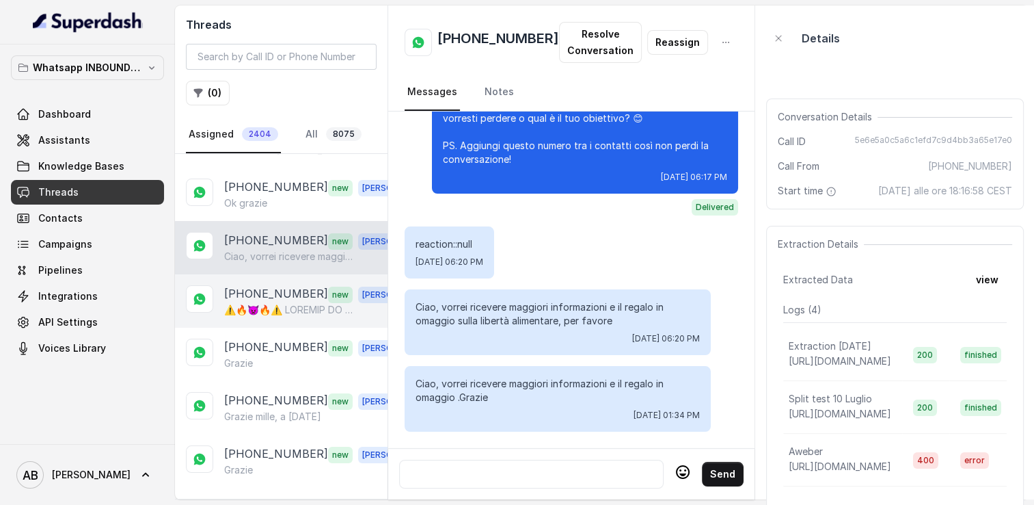
scroll to position [205, 0]
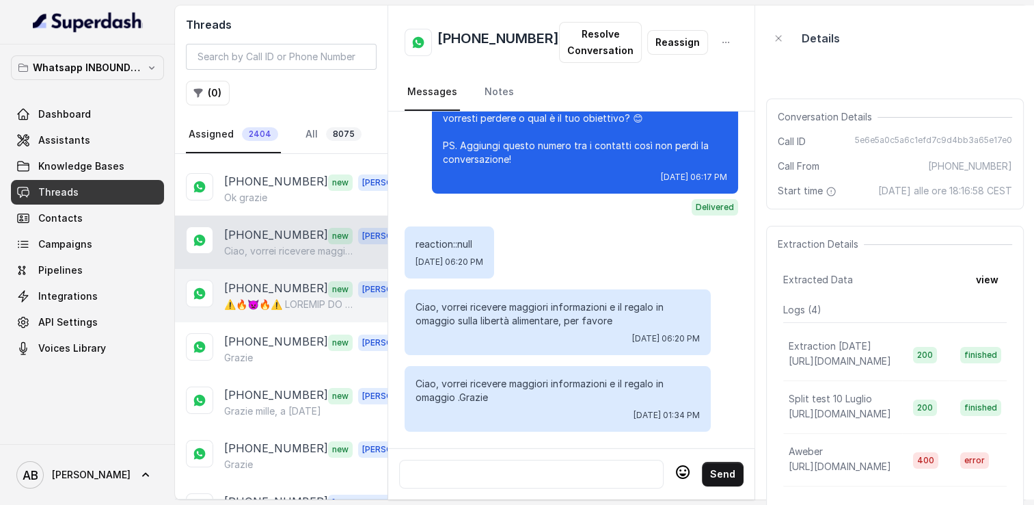
click at [262, 290] on p "[PHONE_NUMBER]" at bounding box center [276, 289] width 104 height 18
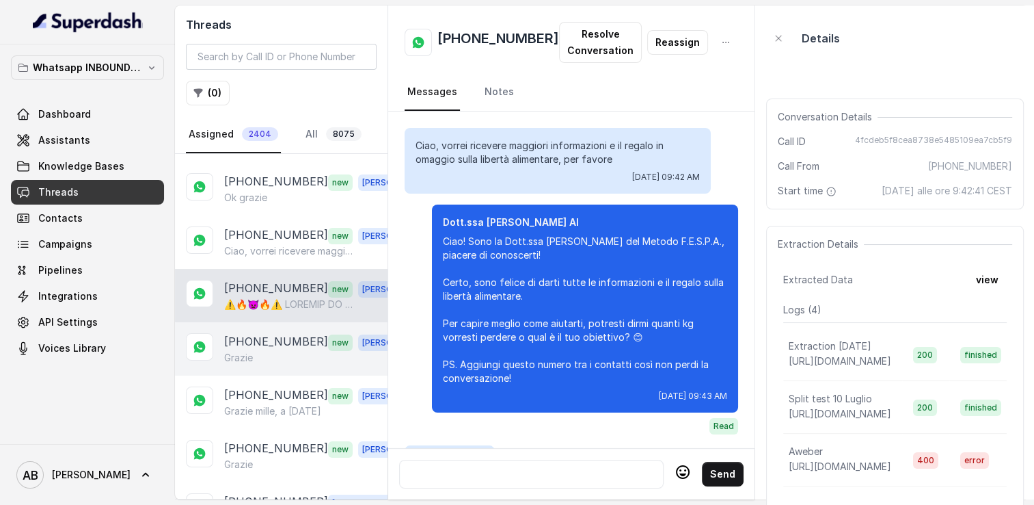
scroll to position [3990, 0]
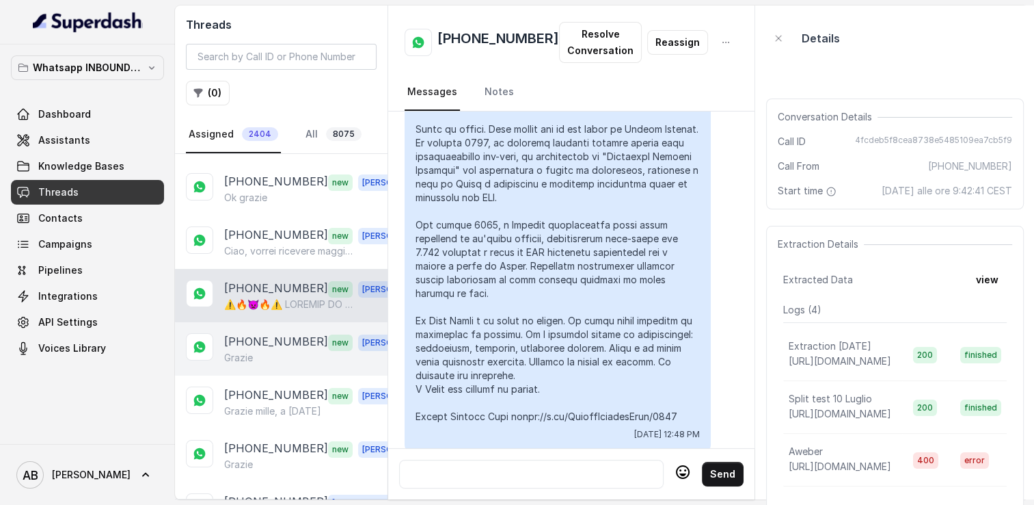
click at [276, 326] on div "+393334557139 new Alessandro Grazie" at bounding box center [281, 348] width 213 height 53
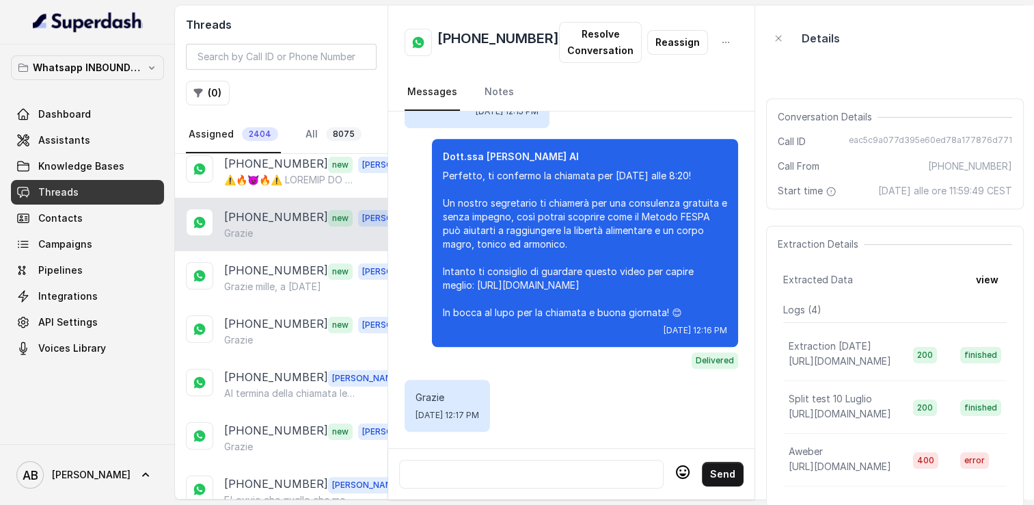
scroll to position [342, 0]
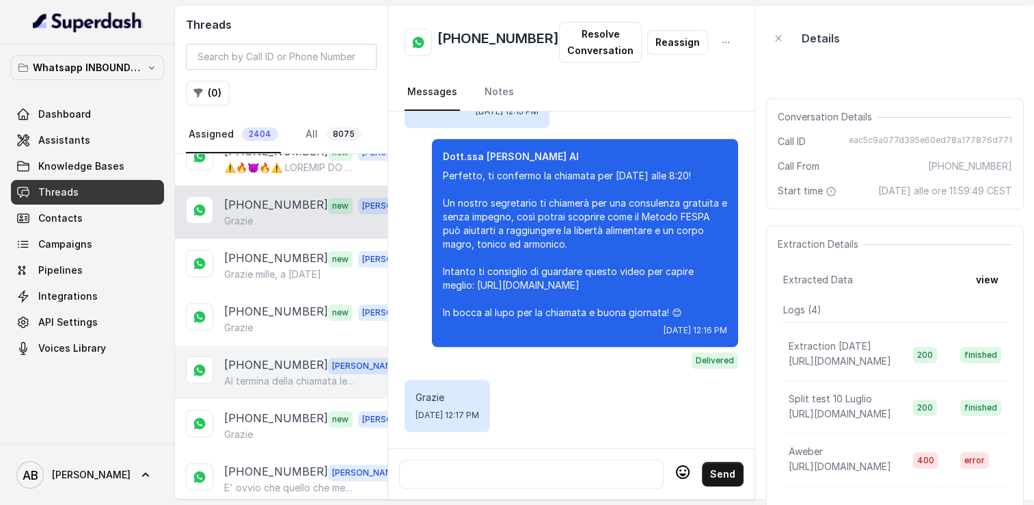
click at [285, 360] on p "[PHONE_NUMBER]" at bounding box center [276, 365] width 104 height 18
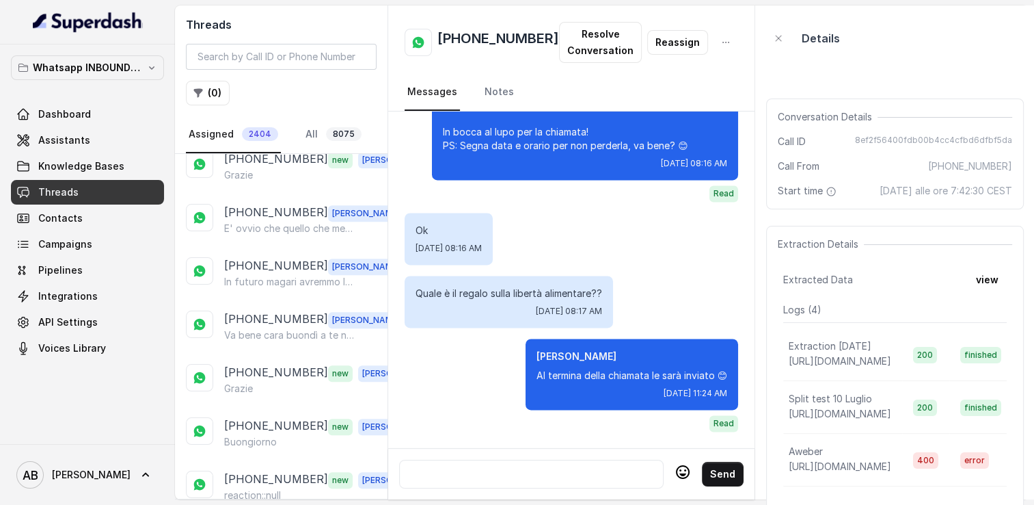
scroll to position [615, 0]
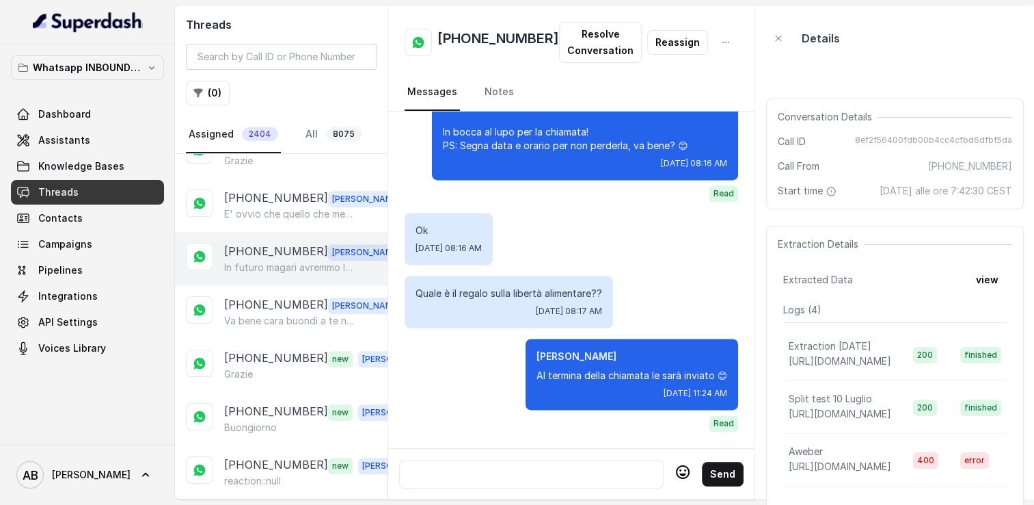
click at [273, 243] on p "[PHONE_NUMBER]" at bounding box center [276, 252] width 104 height 18
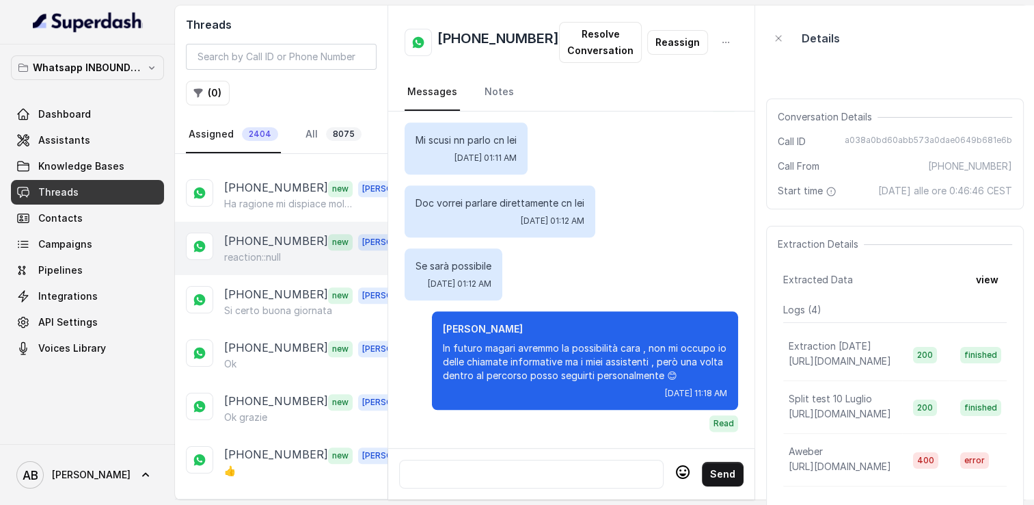
scroll to position [957, 0]
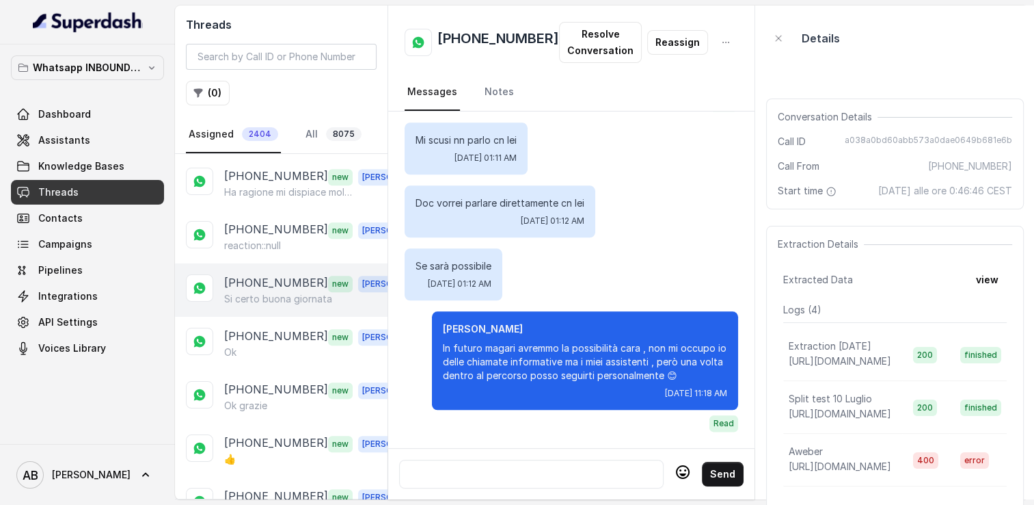
click at [254, 274] on p "[PHONE_NUMBER]" at bounding box center [276, 283] width 104 height 18
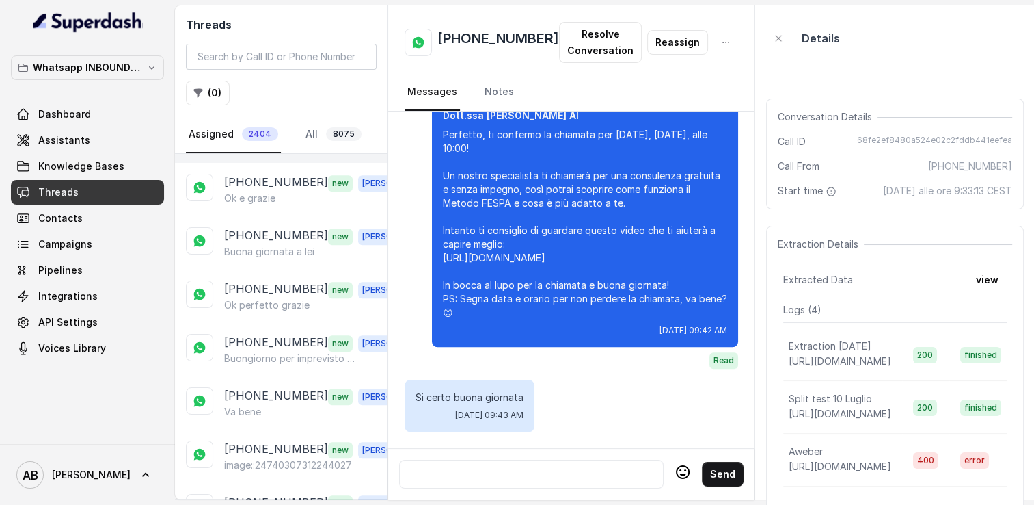
scroll to position [1436, 0]
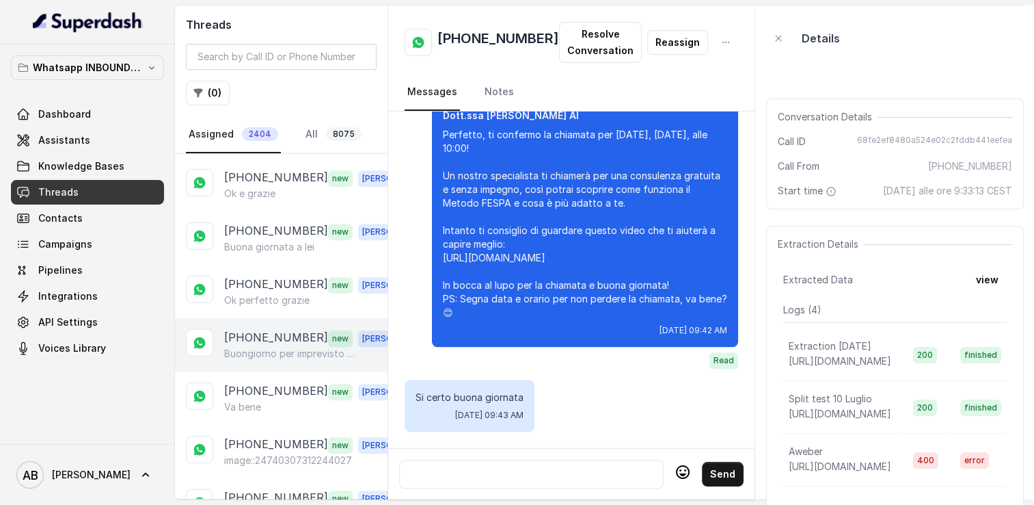
click at [243, 329] on p "[PHONE_NUMBER]" at bounding box center [276, 338] width 104 height 18
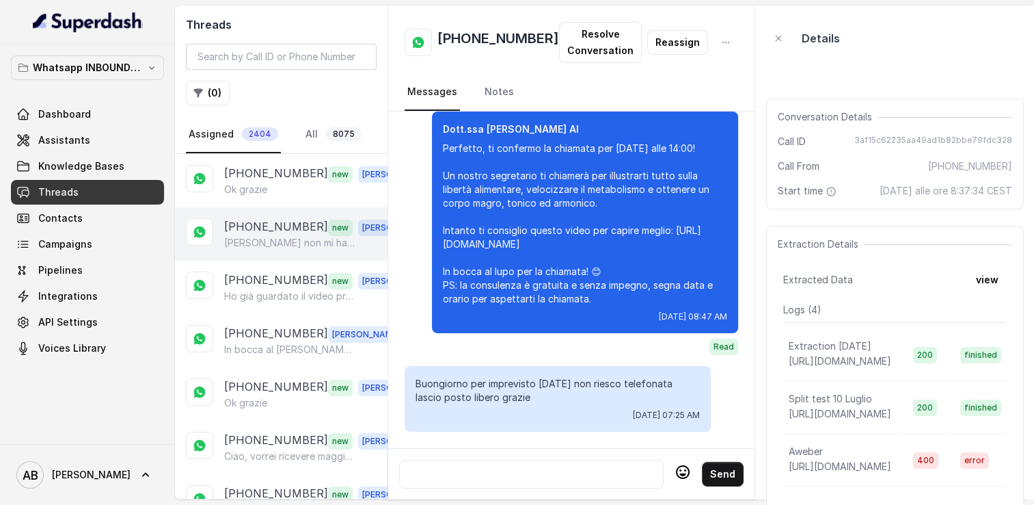
click at [271, 240] on p "Federica non mi ha chiamato" at bounding box center [289, 243] width 131 height 14
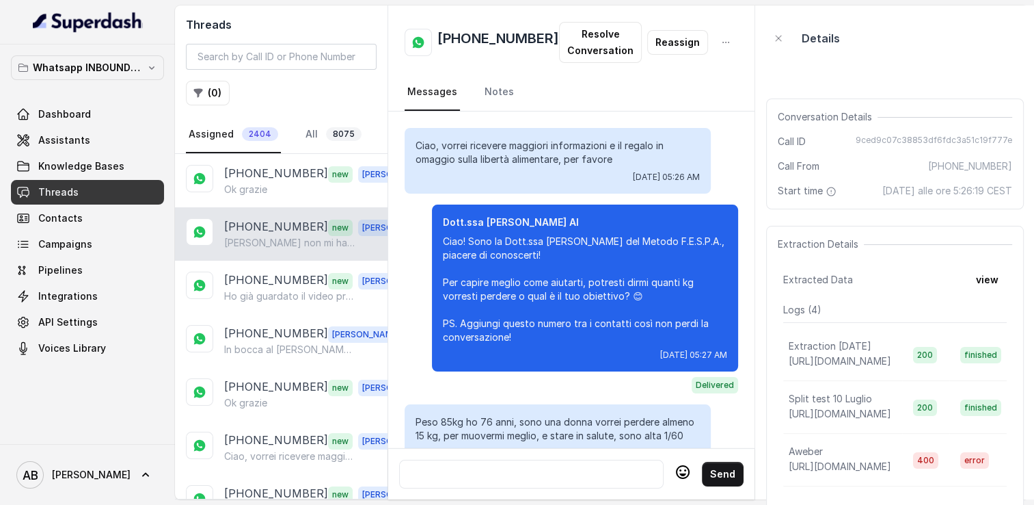
scroll to position [1430, 0]
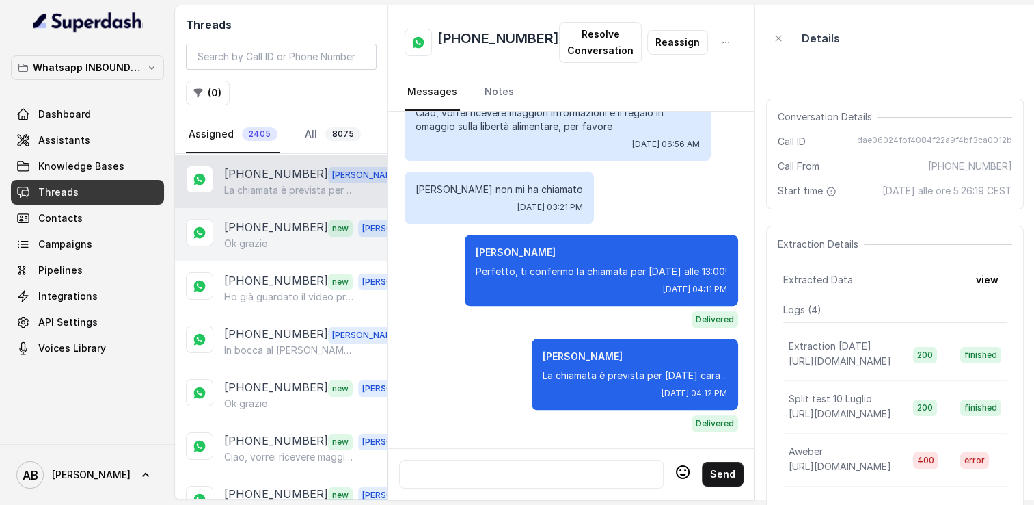
click at [274, 230] on p "+393209260904" at bounding box center [276, 228] width 104 height 18
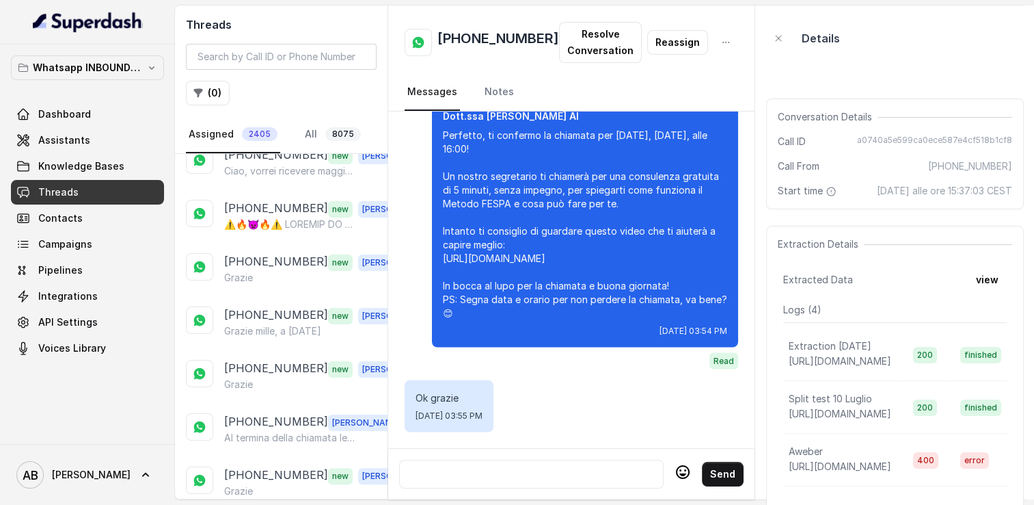
scroll to position [394, 0]
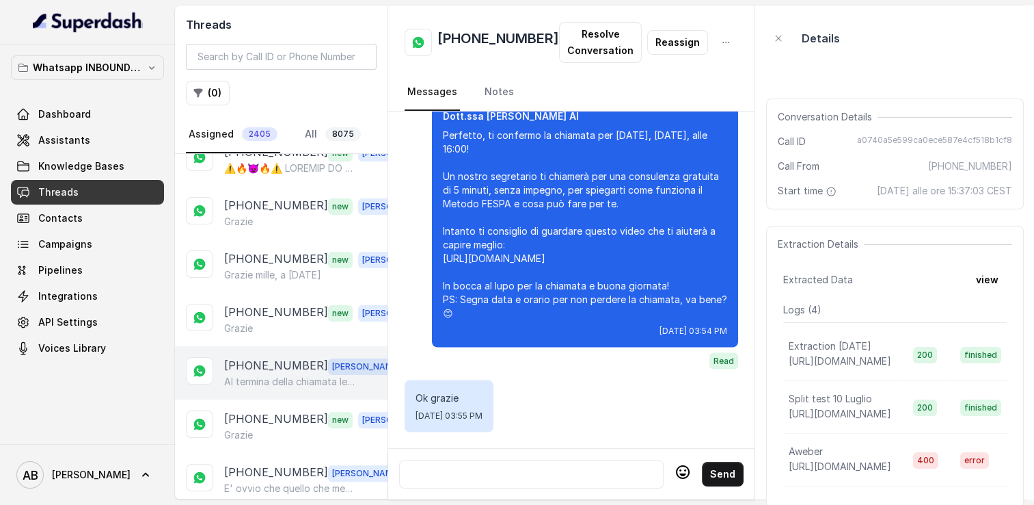
click at [255, 359] on p "[PHONE_NUMBER]" at bounding box center [276, 366] width 104 height 18
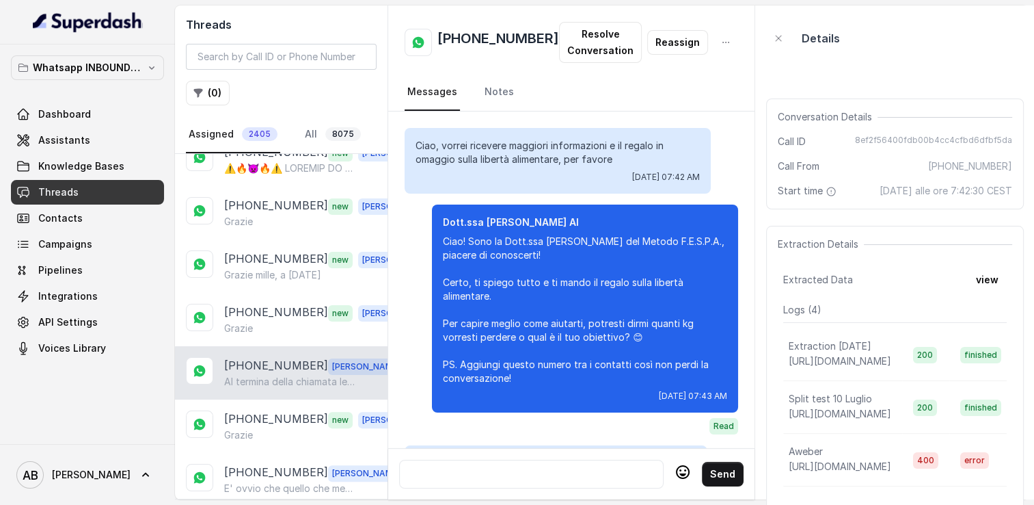
scroll to position [2010, 0]
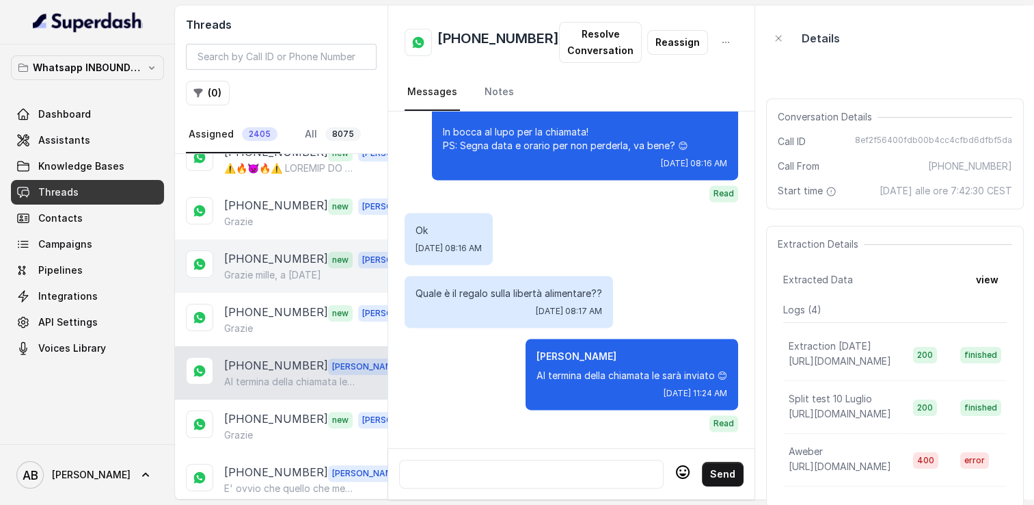
click at [256, 258] on p "[PHONE_NUMBER]" at bounding box center [276, 259] width 104 height 18
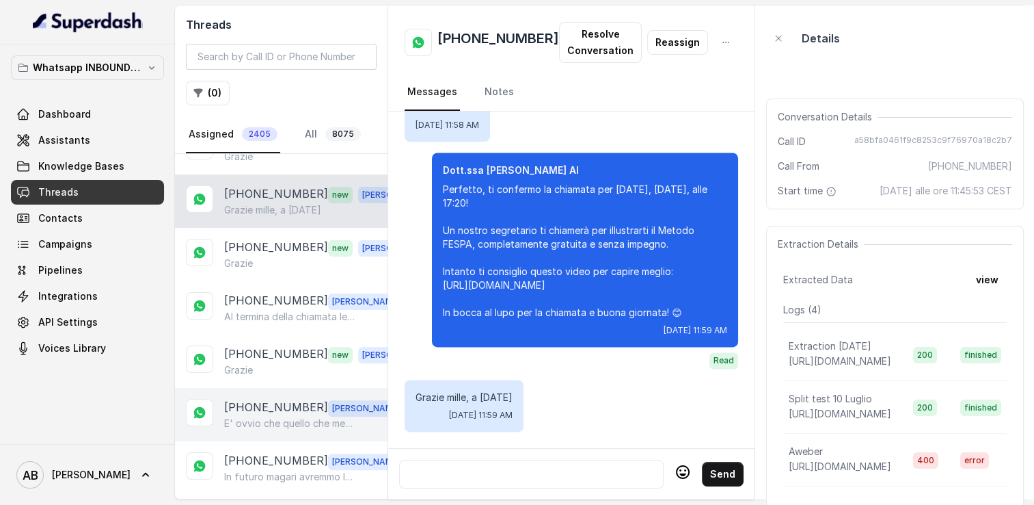
scroll to position [463, 0]
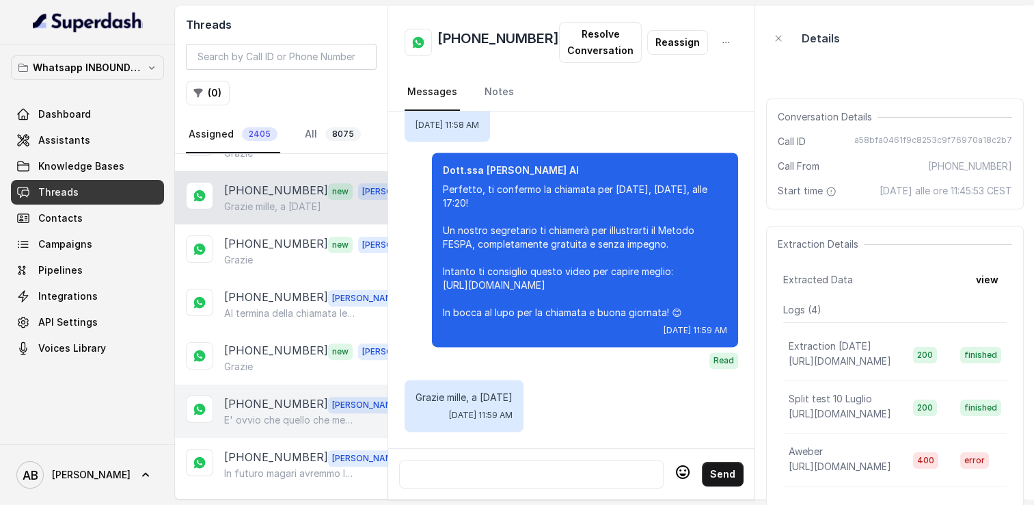
click at [265, 413] on p "E' ovvio che quello che mettiamo a disposizione inizialmente sia gratuita ma in…" at bounding box center [289, 420] width 131 height 14
